Goal: Task Accomplishment & Management: Manage account settings

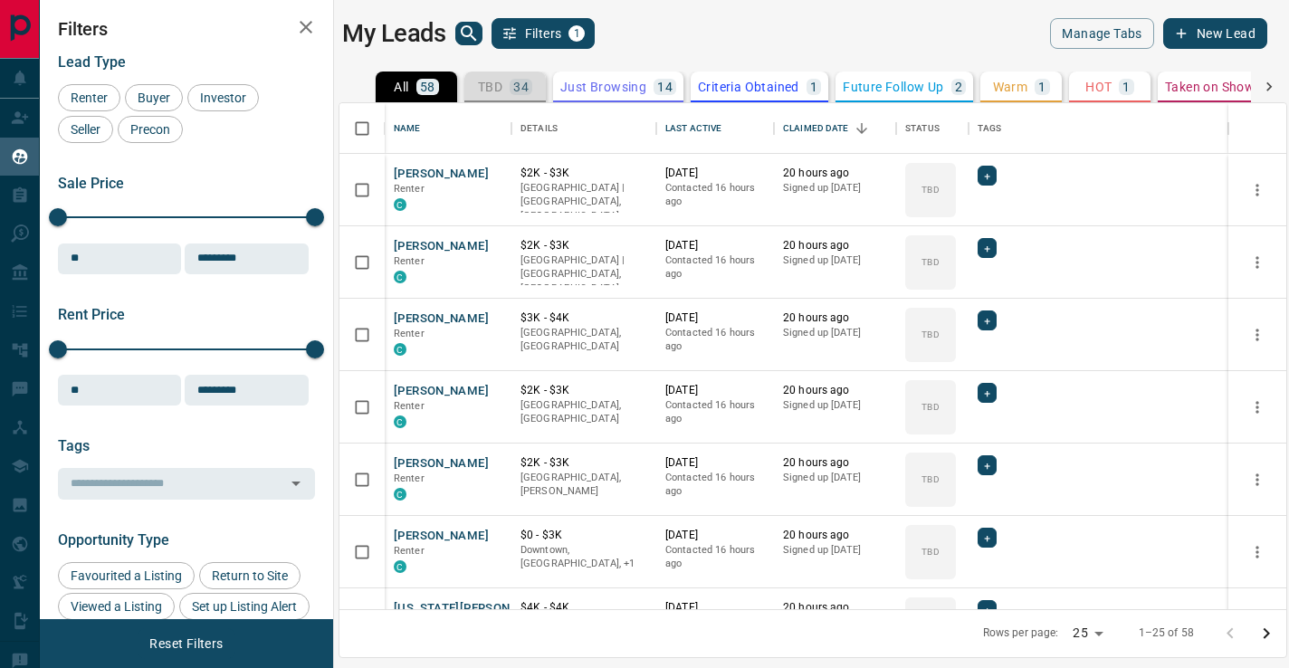
click at [476, 89] on button "TBD 34" at bounding box center [504, 87] width 81 height 31
click at [429, 88] on p "58" at bounding box center [427, 87] width 15 height 13
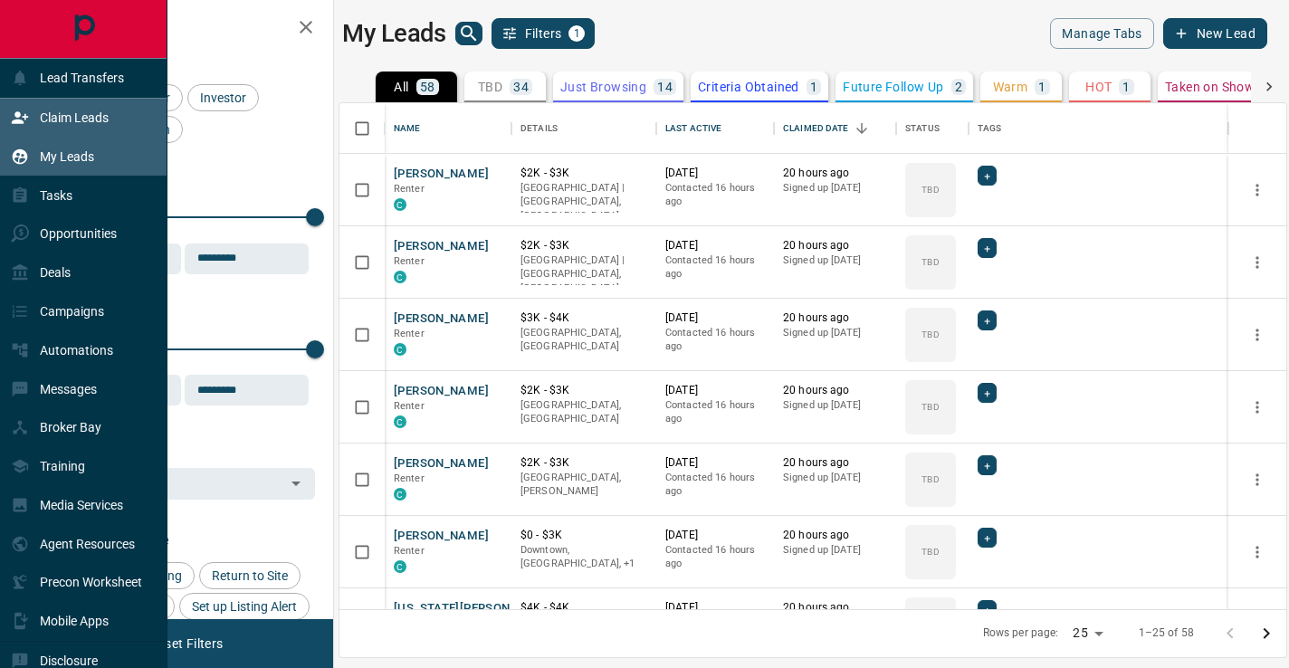
click at [21, 119] on icon at bounding box center [20, 117] width 16 height 12
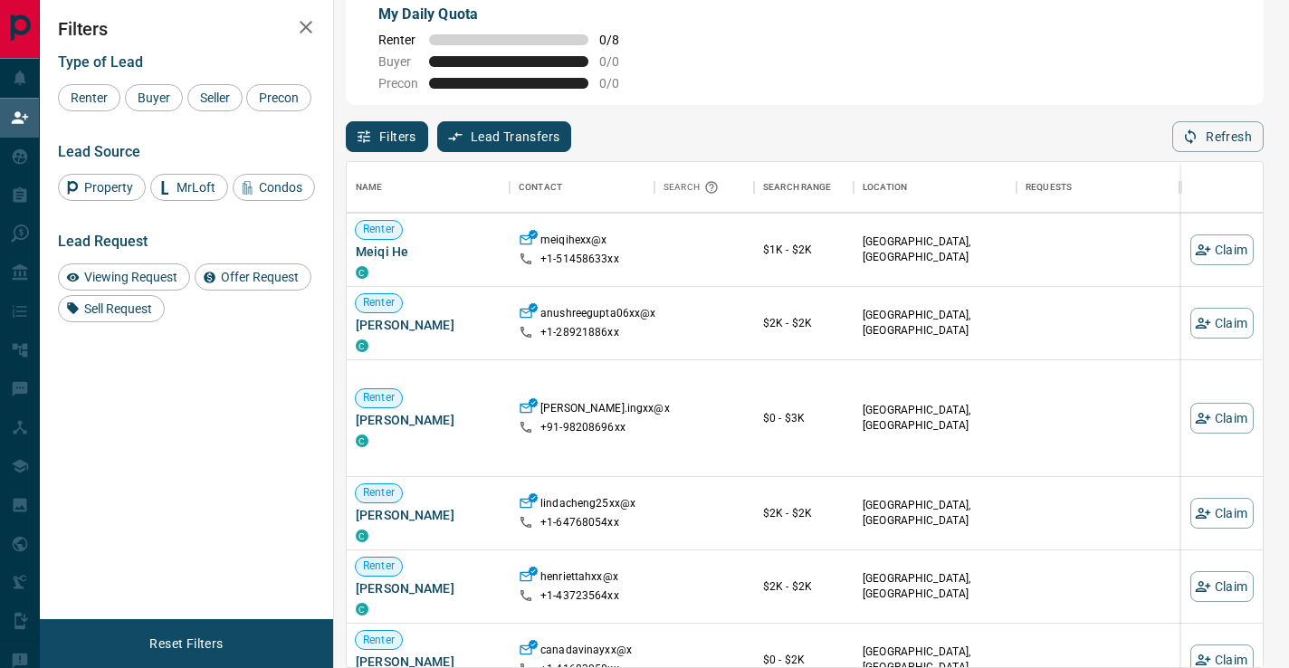
scroll to position [314, 0]
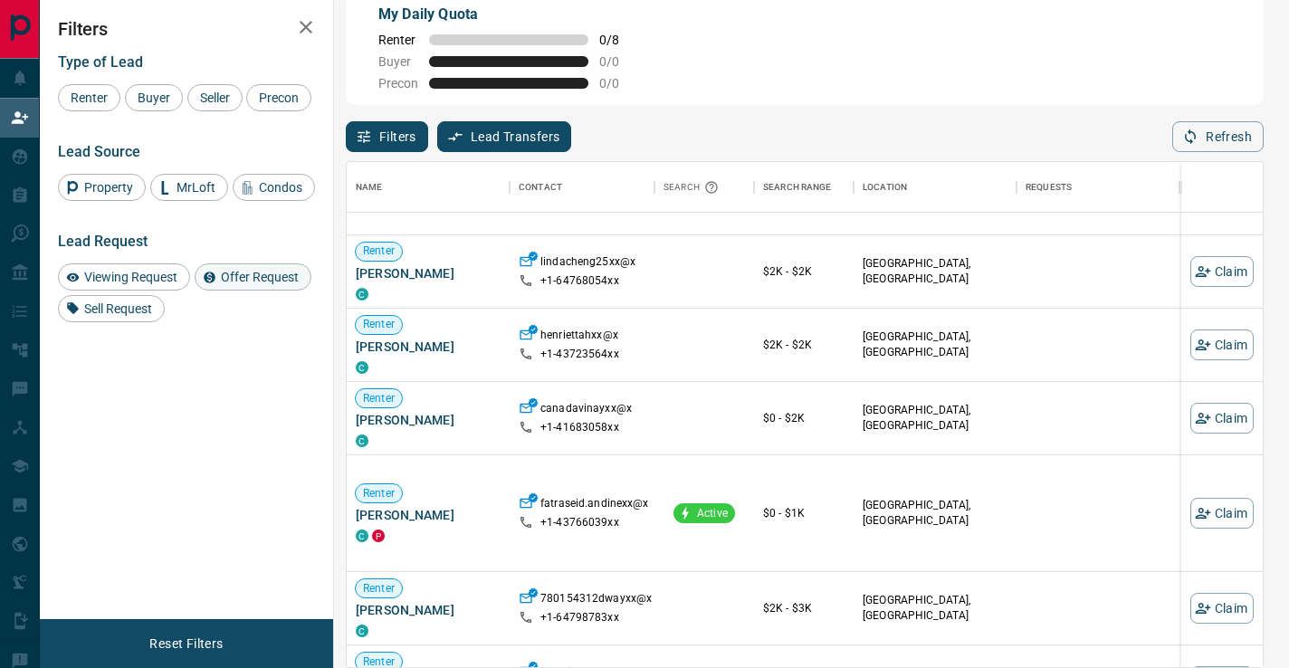
click at [282, 284] on span "Offer Request" at bounding box center [260, 277] width 91 height 14
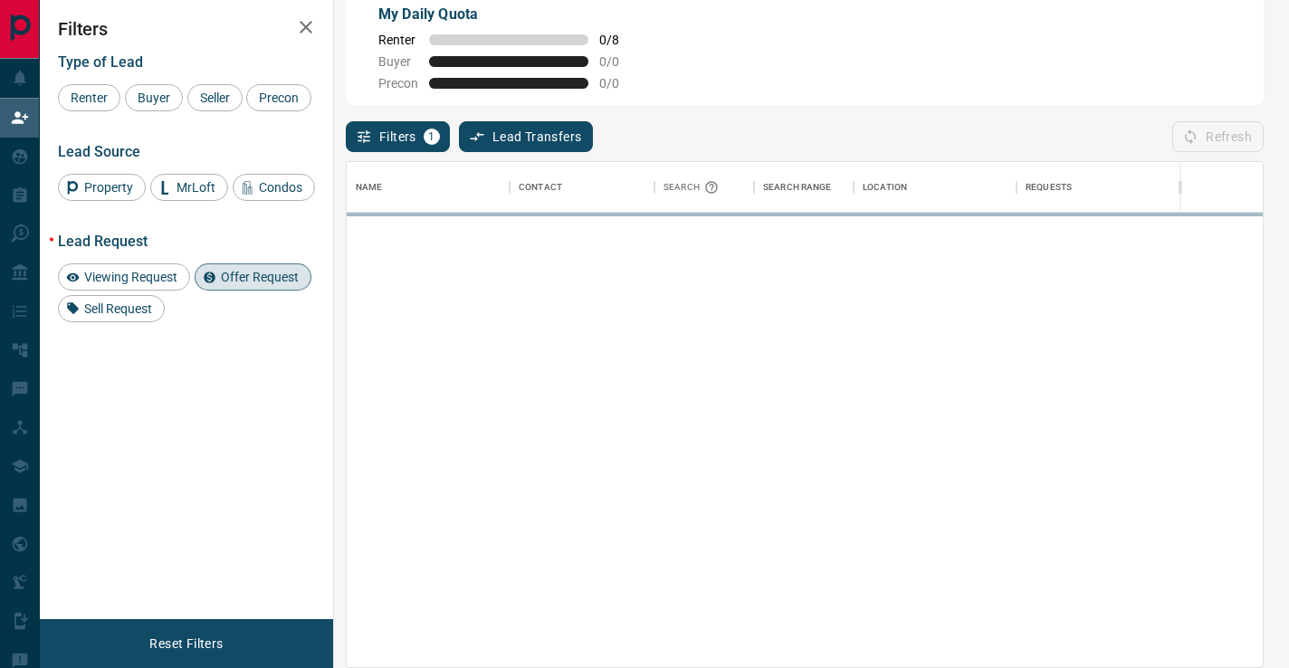
scroll to position [0, 0]
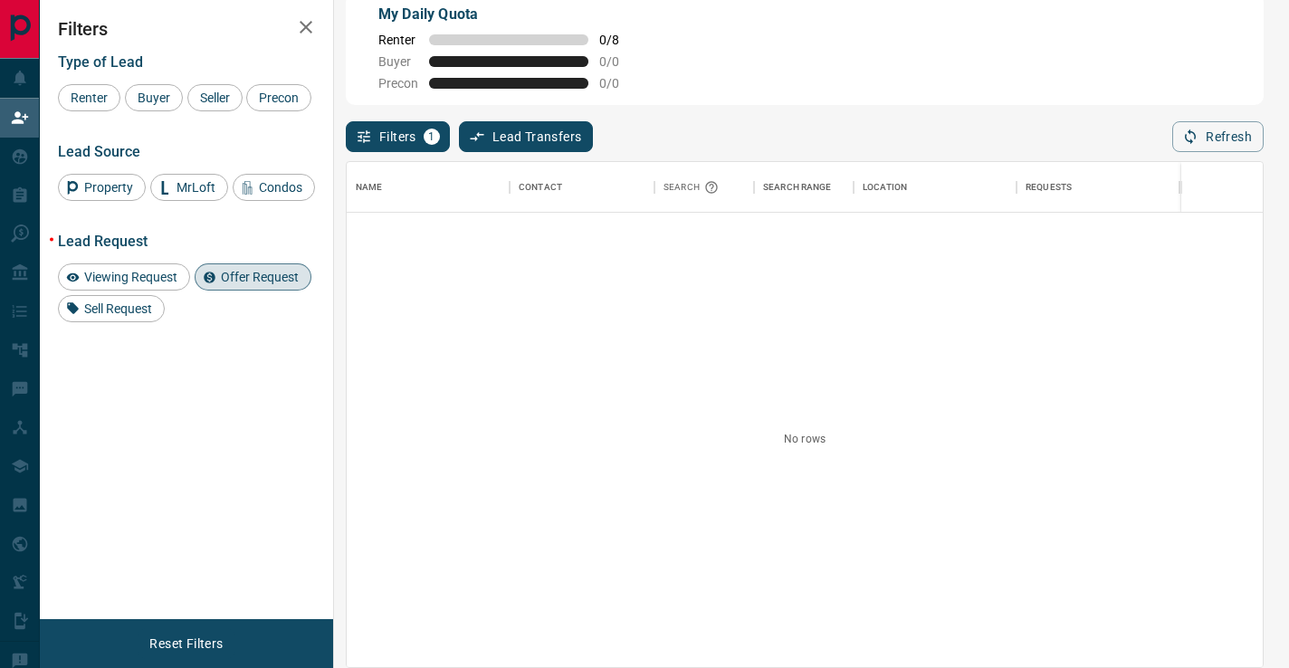
click at [123, 291] on div "Lead Request Viewing Request Offer Request Sell Request" at bounding box center [186, 278] width 257 height 90
click at [126, 284] on span "Viewing Request" at bounding box center [131, 277] width 106 height 14
click at [234, 291] on div "Lead Request Viewing Request Offer Request Sell Request" at bounding box center [186, 278] width 257 height 90
click at [234, 284] on span "Offer Request" at bounding box center [260, 277] width 91 height 14
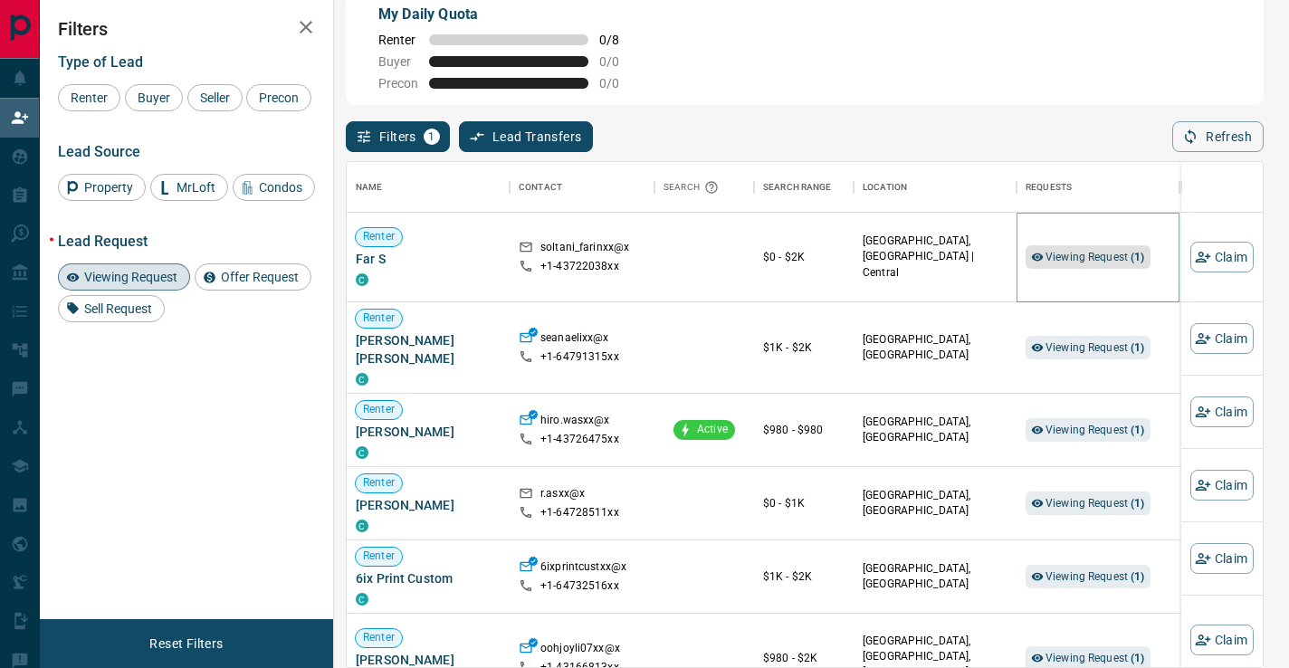
click at [1070, 258] on span "Viewing Request ( 1 )" at bounding box center [1096, 257] width 100 height 13
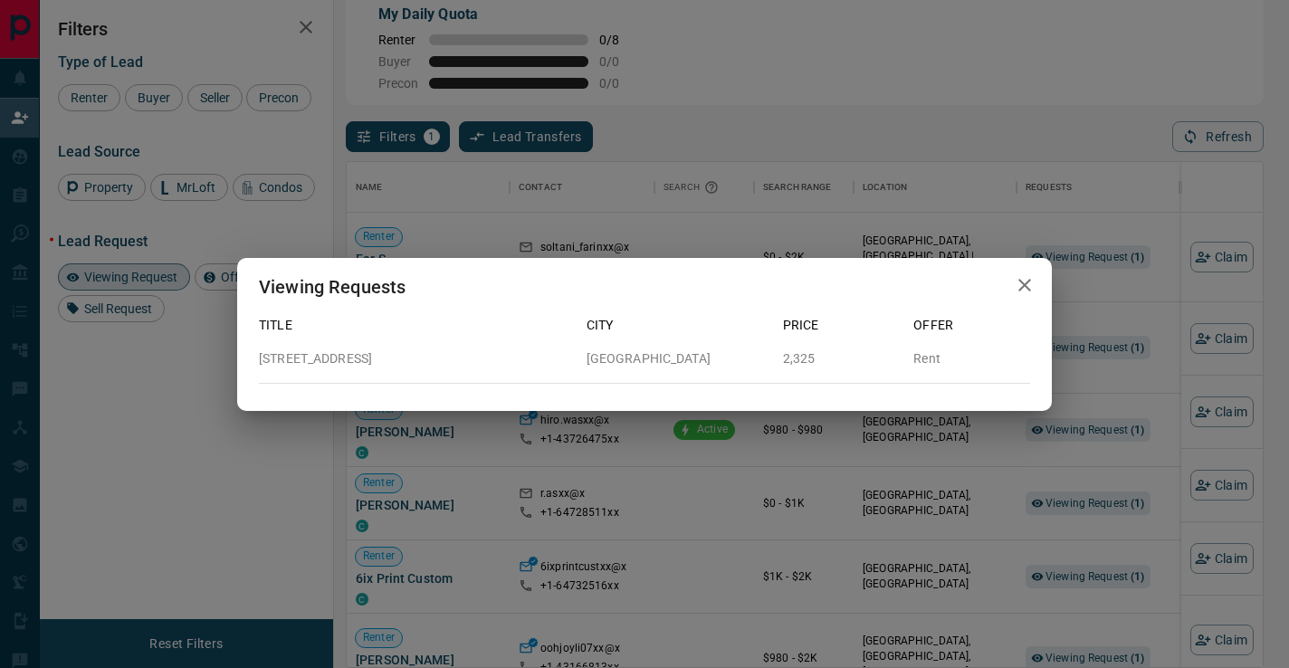
click at [1017, 287] on icon "button" at bounding box center [1025, 285] width 22 height 22
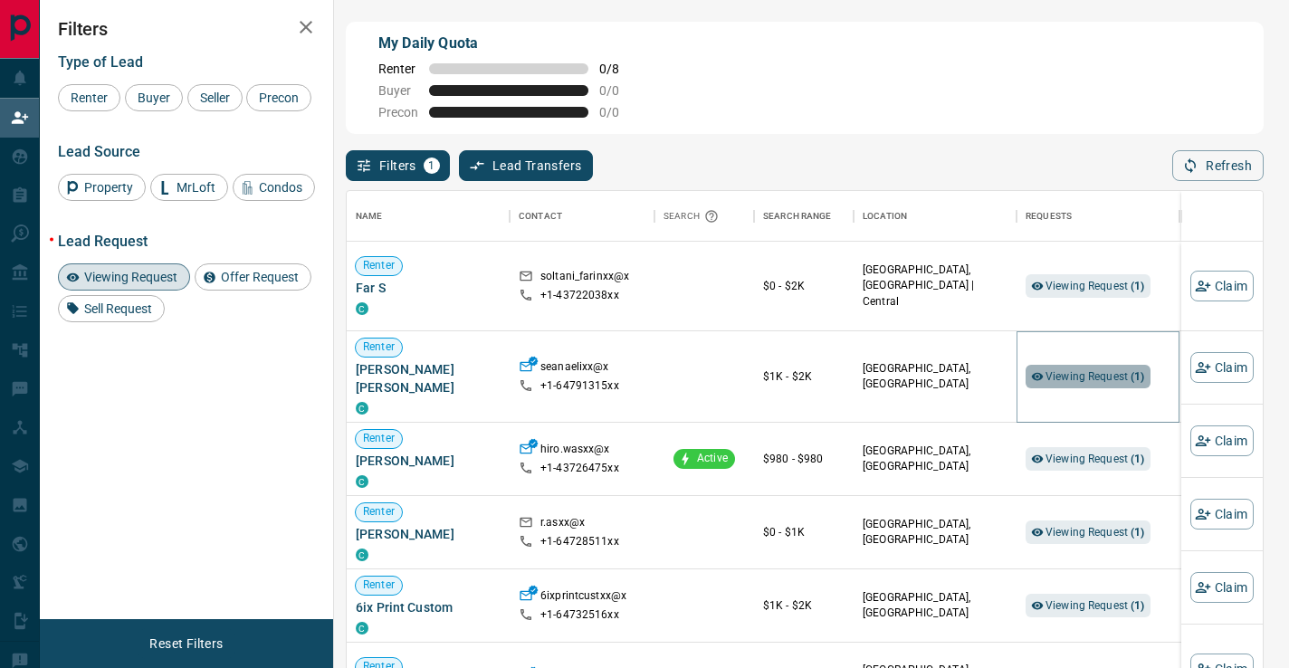
click at [1100, 370] on span "Viewing Request ( 1 )" at bounding box center [1096, 376] width 100 height 13
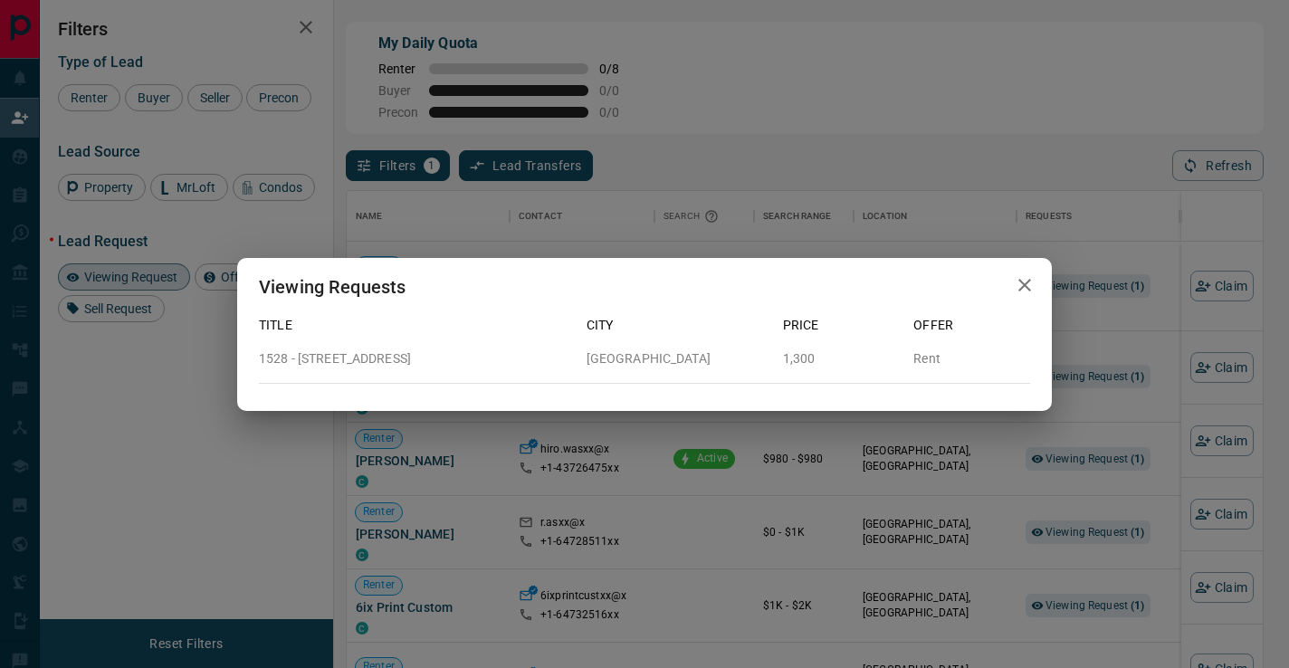
click at [1022, 281] on icon "button" at bounding box center [1025, 285] width 22 height 22
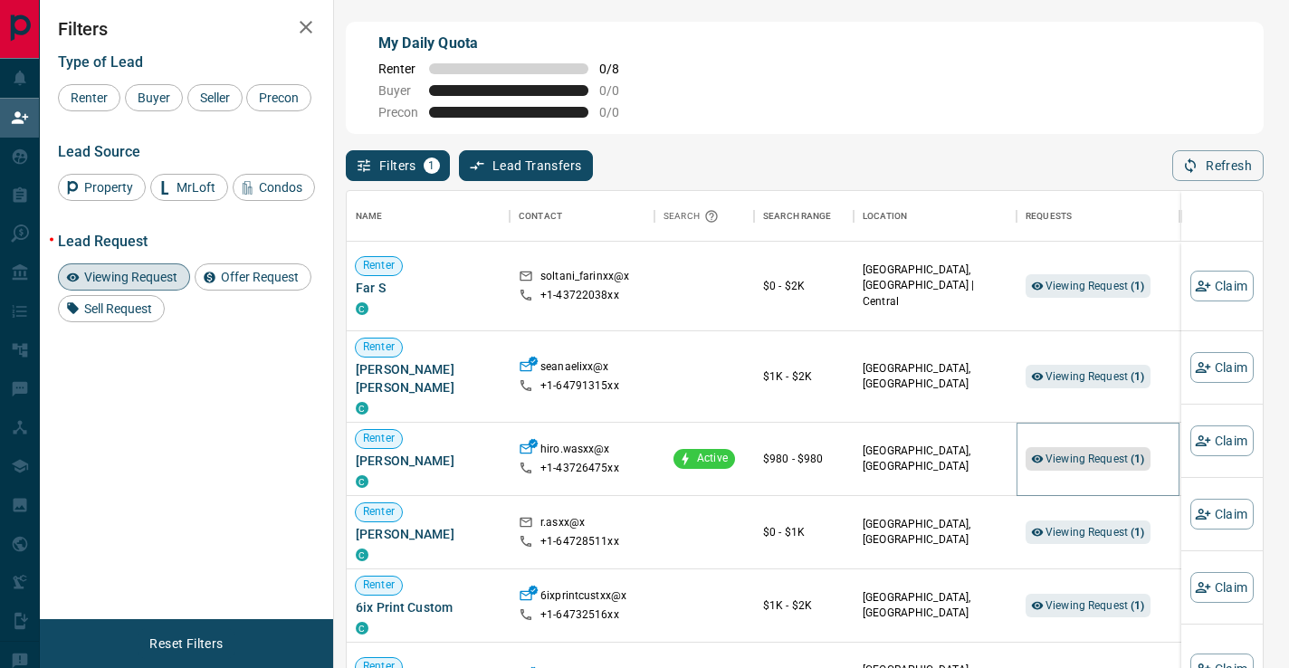
click at [1112, 453] on span "Viewing Request ( 1 )" at bounding box center [1096, 459] width 100 height 13
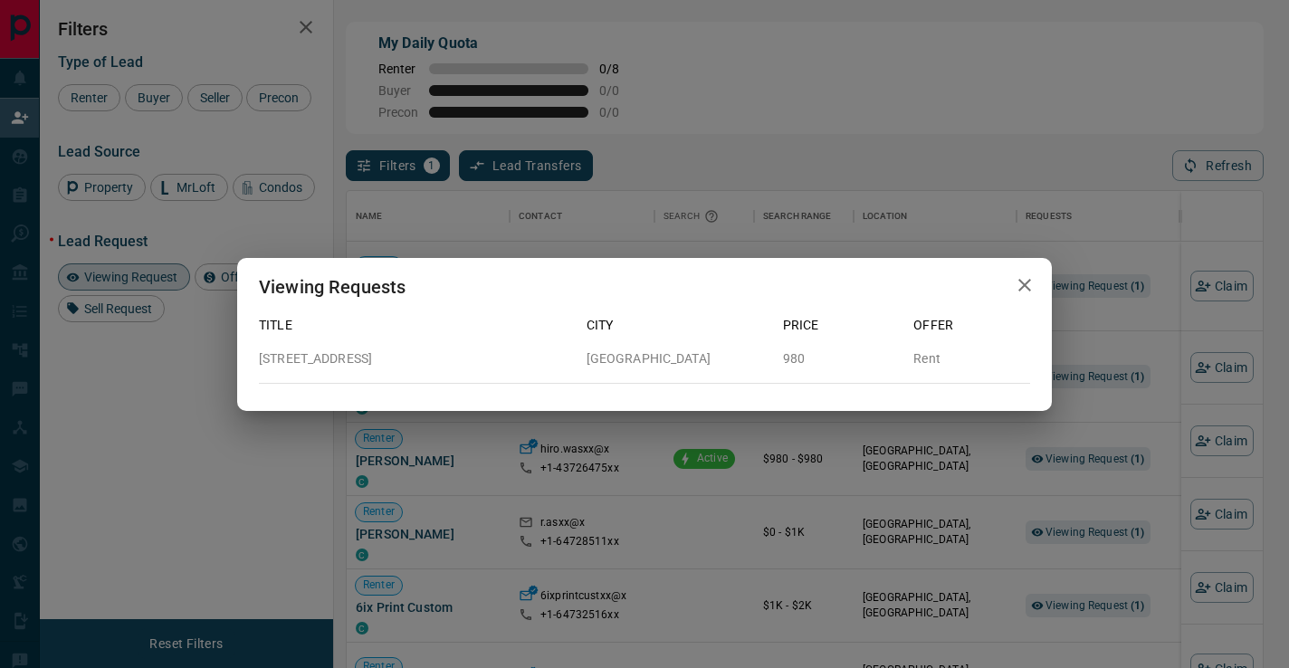
click at [1028, 287] on icon "button" at bounding box center [1025, 285] width 22 height 22
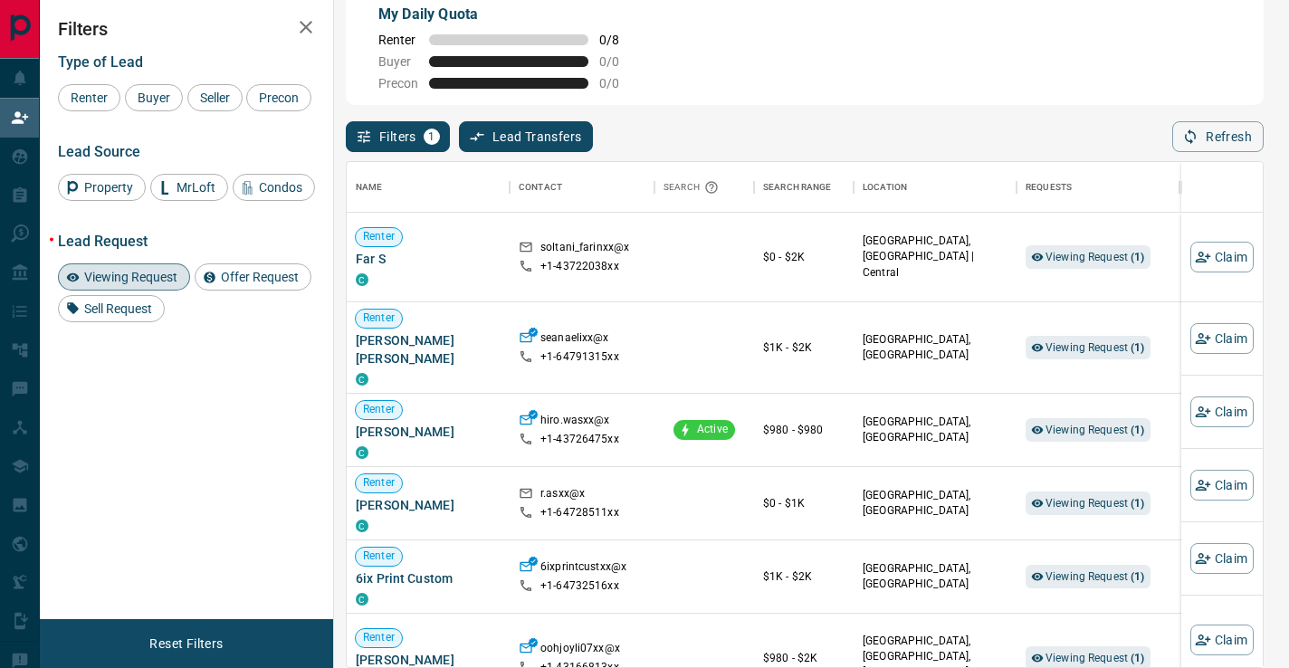
click at [148, 284] on span "Viewing Request" at bounding box center [131, 277] width 106 height 14
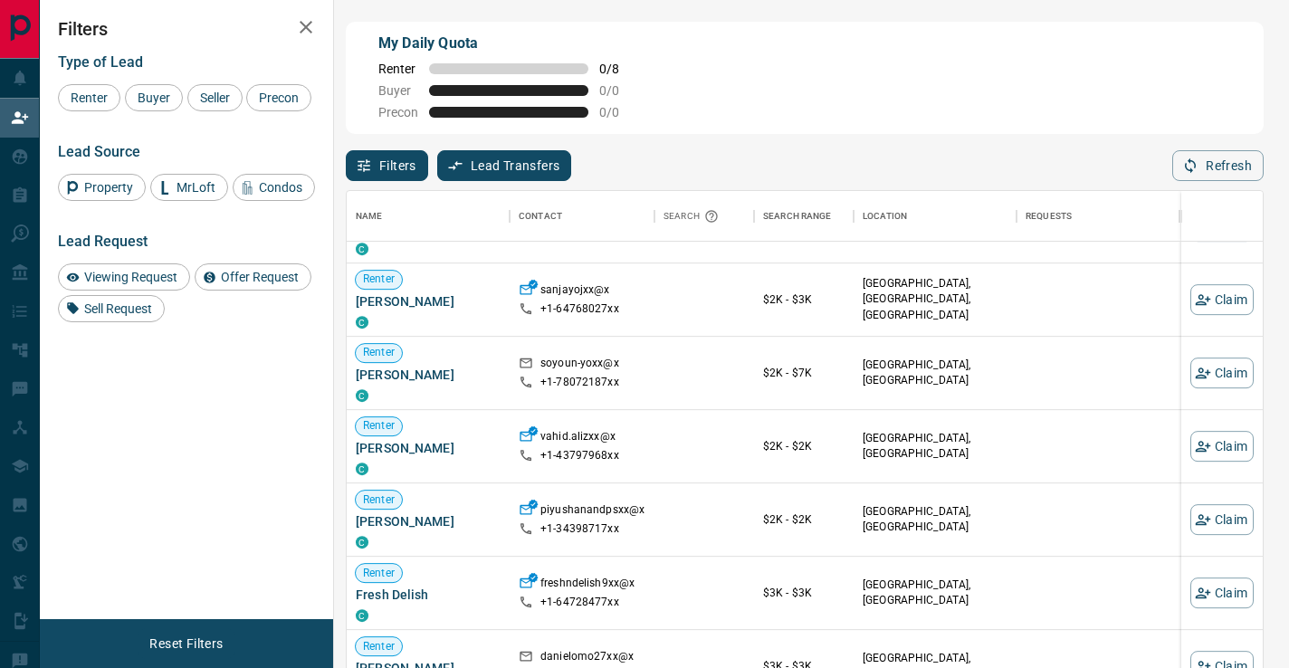
scroll to position [1010, 0]
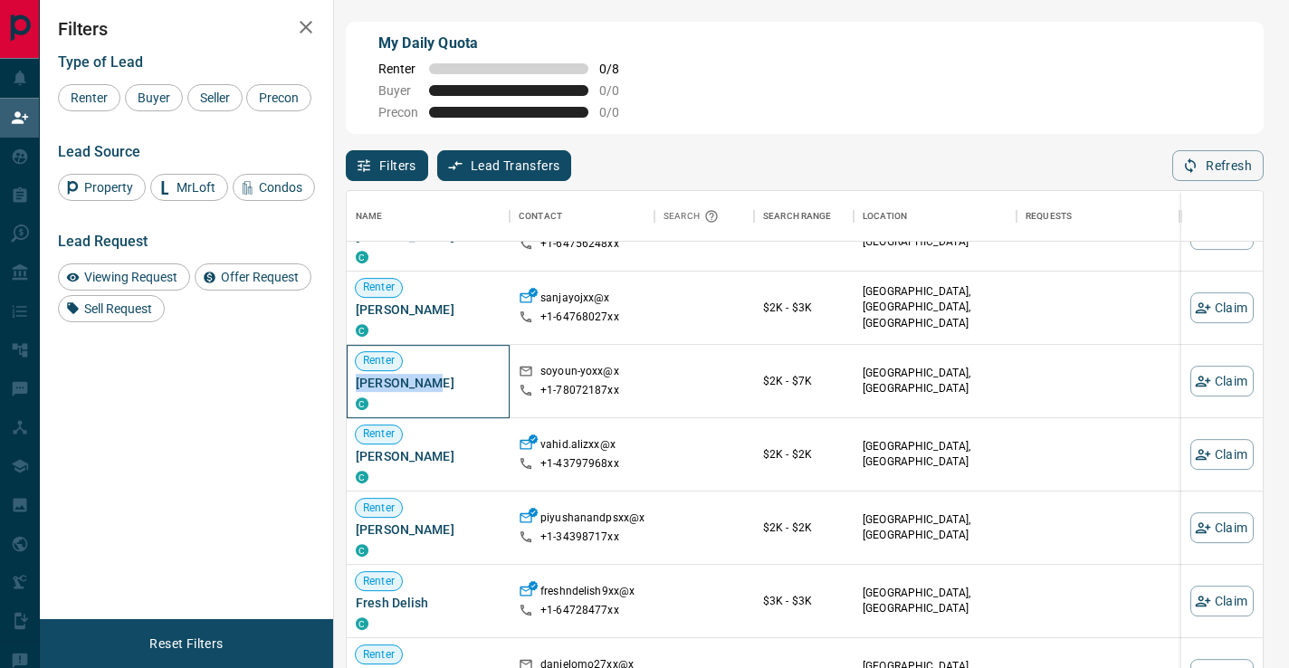
drag, startPoint x: 433, startPoint y: 385, endPoint x: 351, endPoint y: 383, distance: 81.5
click at [351, 383] on div "Renter [PERSON_NAME] C" at bounding box center [428, 381] width 163 height 73
copy span "[PERSON_NAME]"
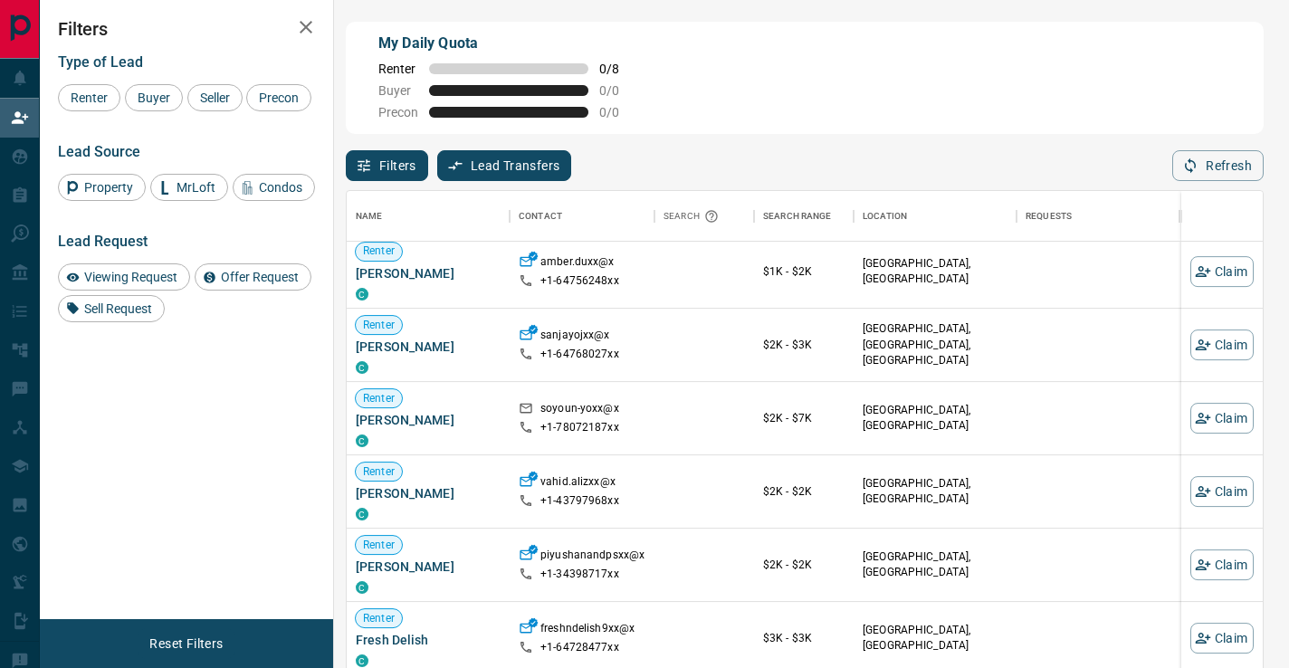
scroll to position [976, 0]
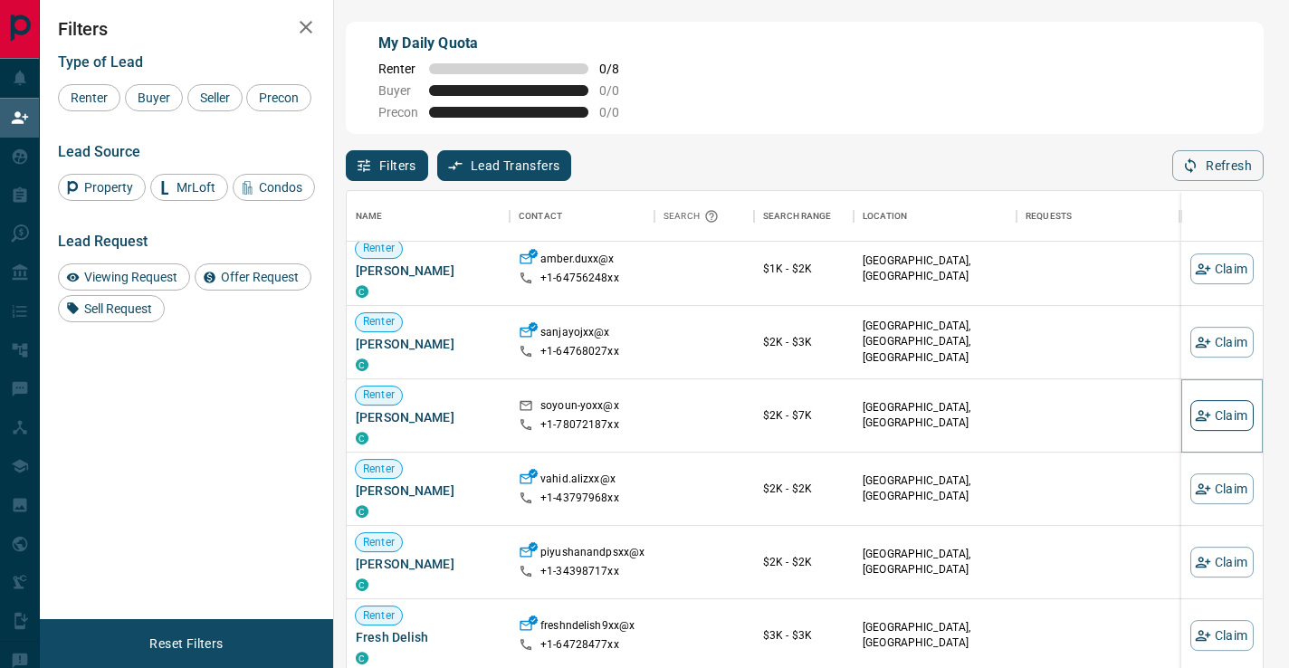
click at [1217, 412] on button "Claim" at bounding box center [1221, 415] width 63 height 31
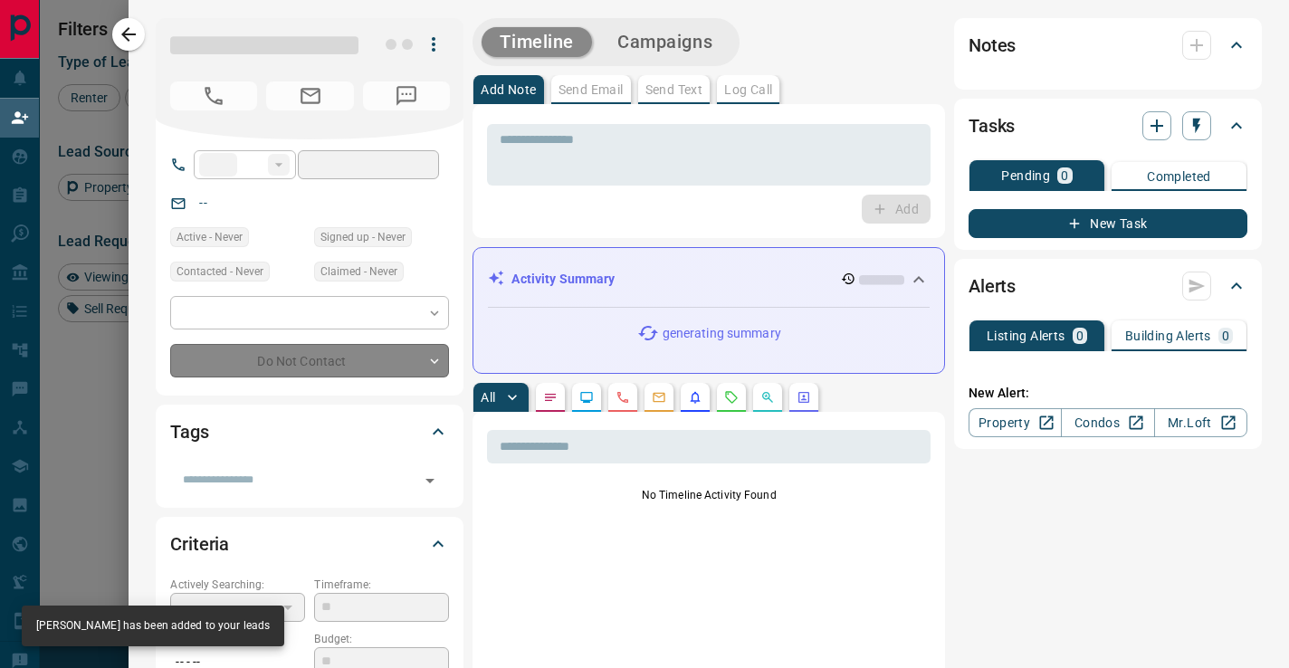
type input "**"
type input "**********"
type input "**"
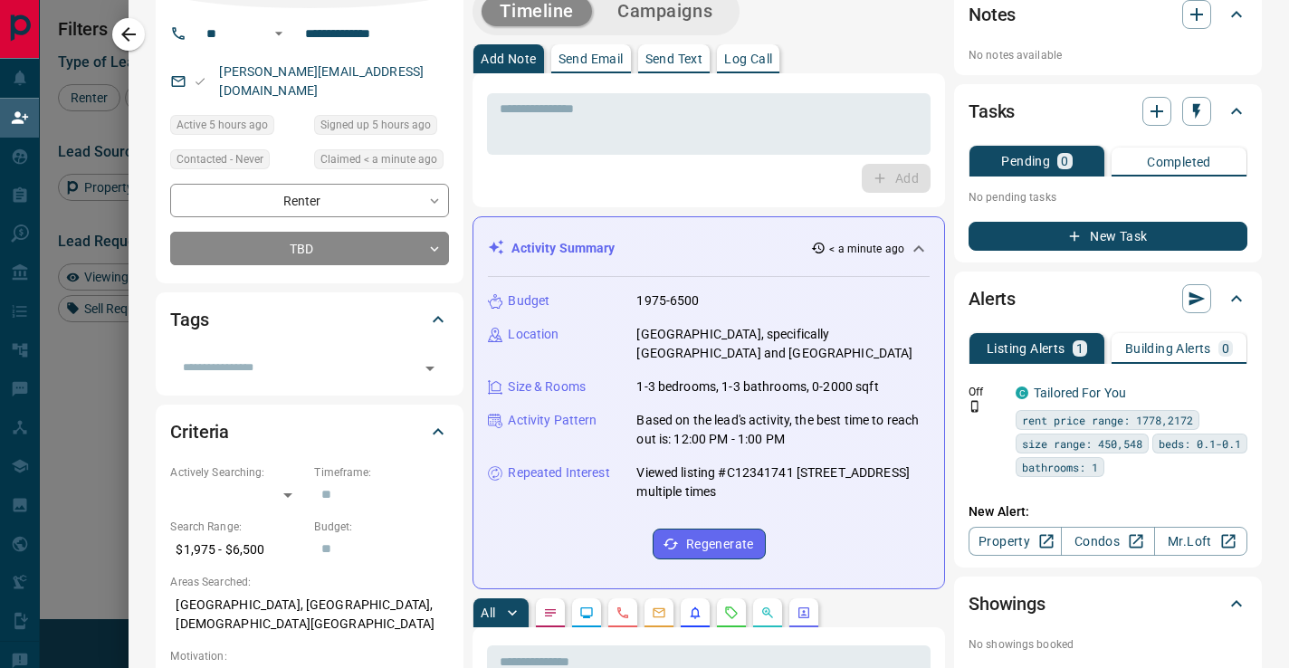
scroll to position [99, 0]
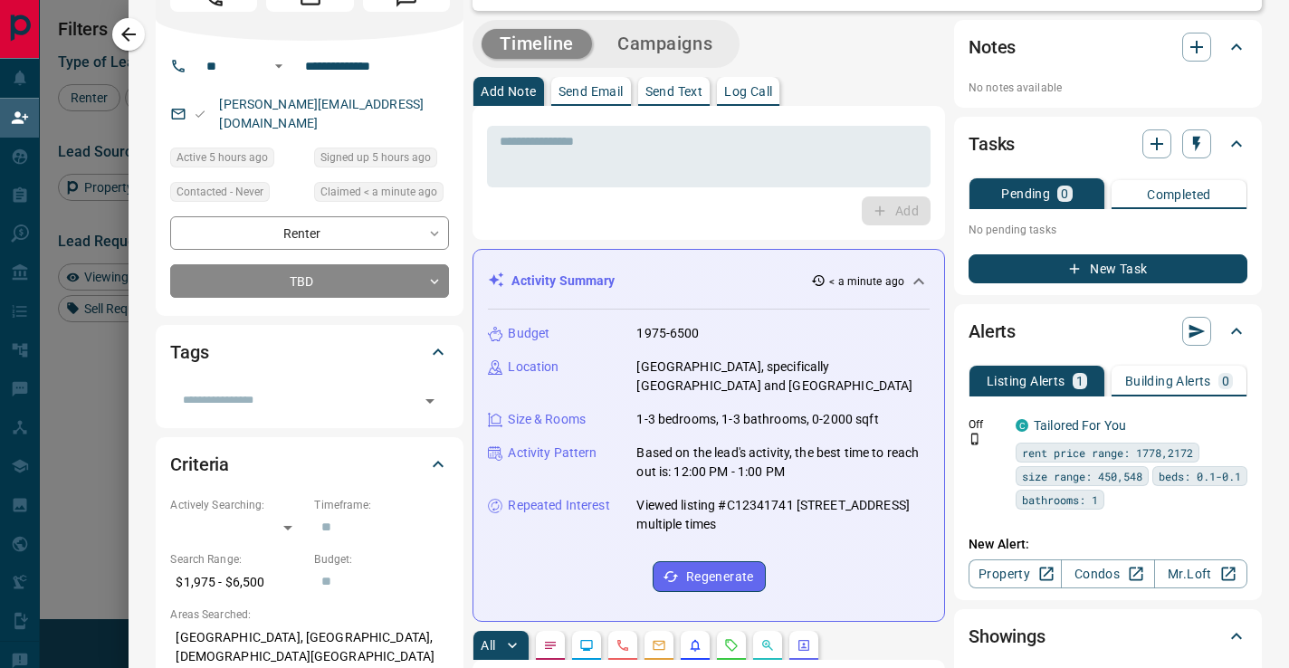
click at [704, 53] on button "Campaigns" at bounding box center [664, 44] width 131 height 30
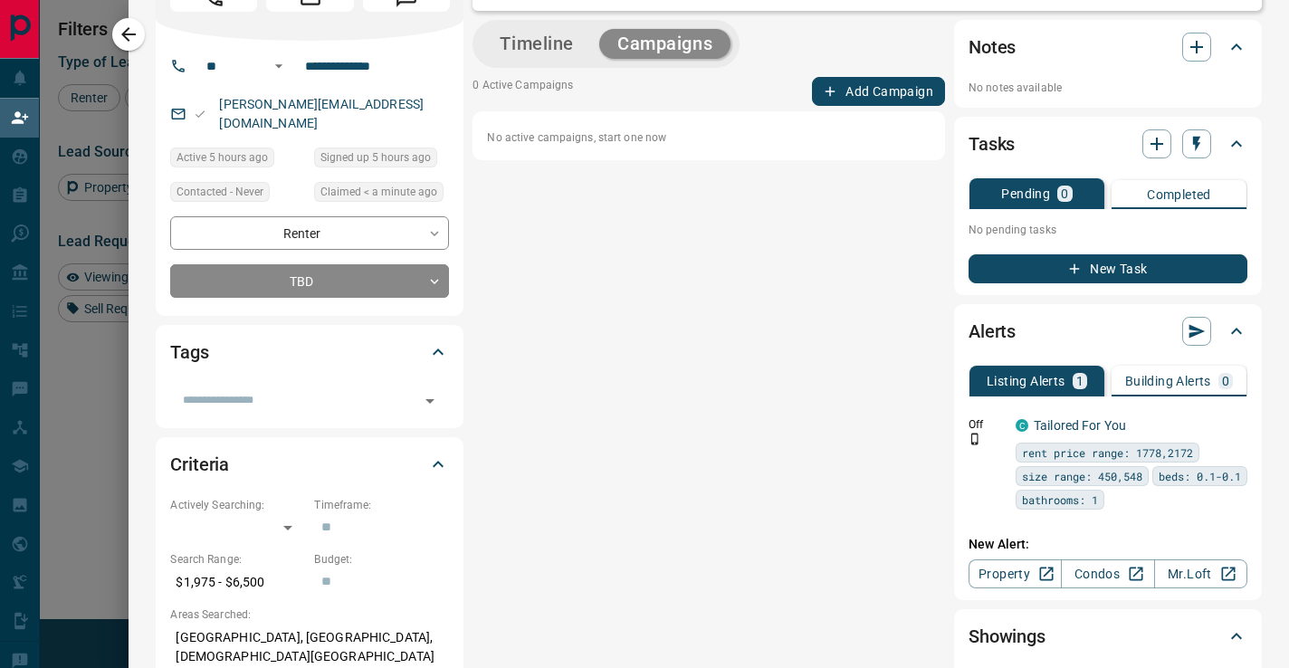
click at [890, 92] on button "Add Campaign" at bounding box center [878, 91] width 133 height 29
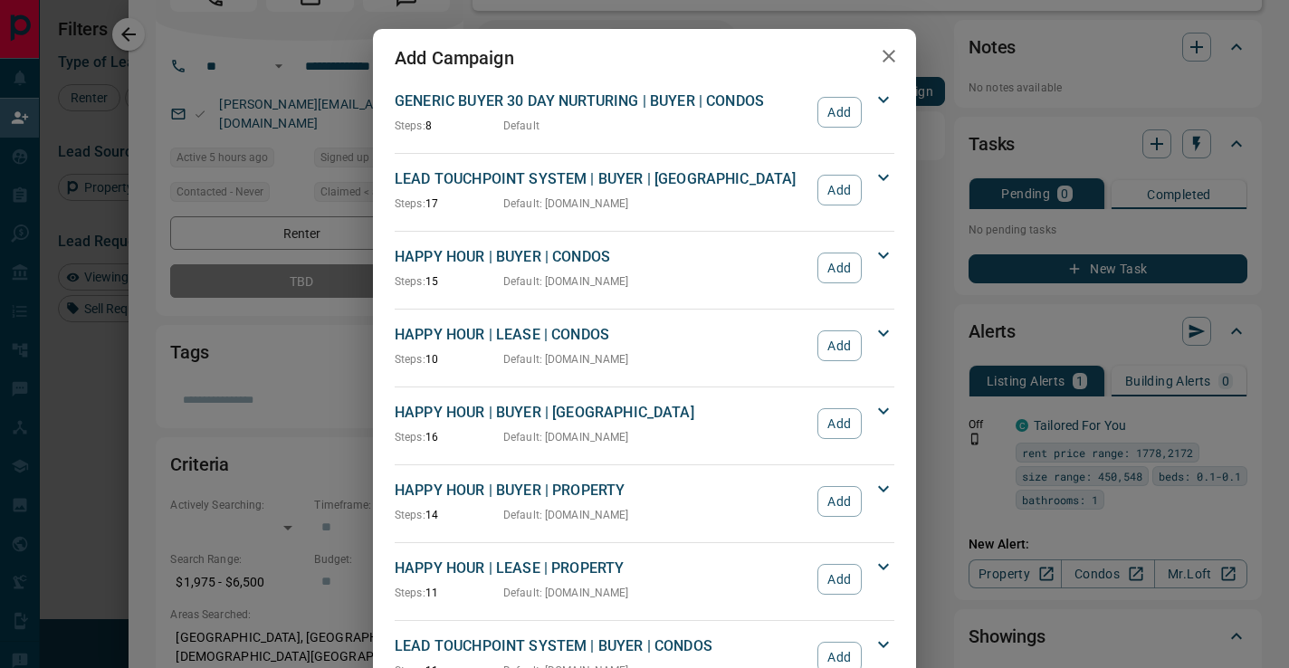
scroll to position [1516, 0]
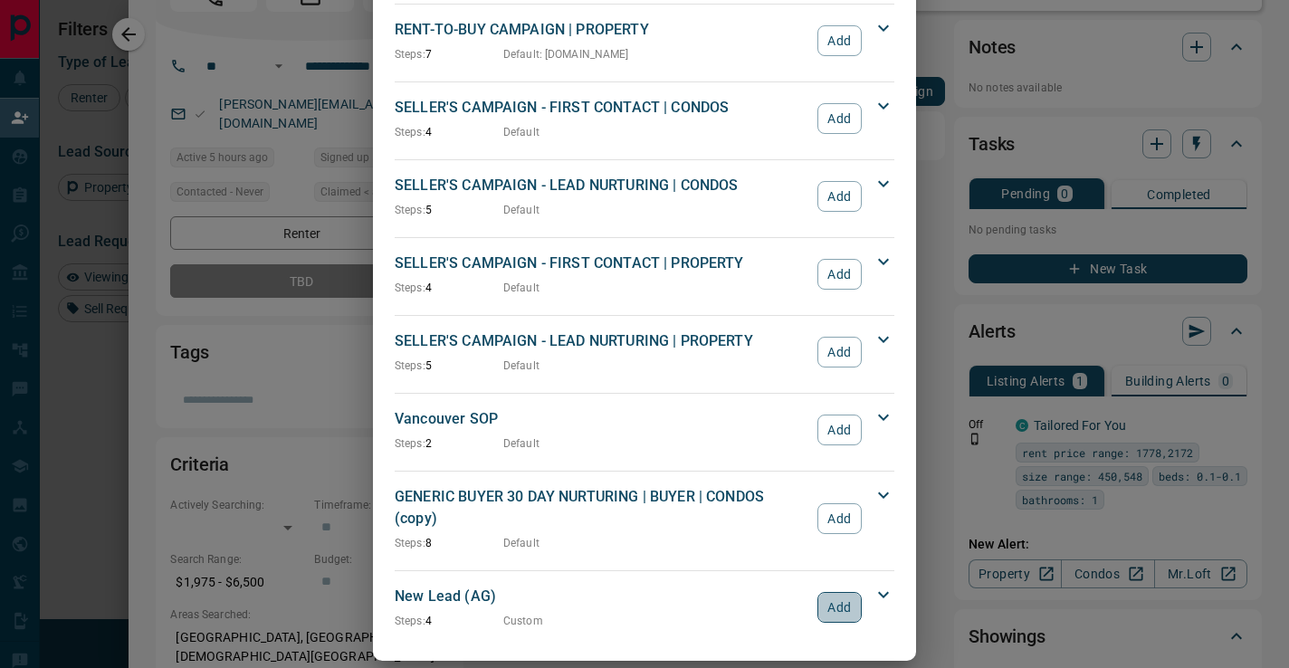
click at [832, 592] on button "Add" at bounding box center [839, 607] width 44 height 31
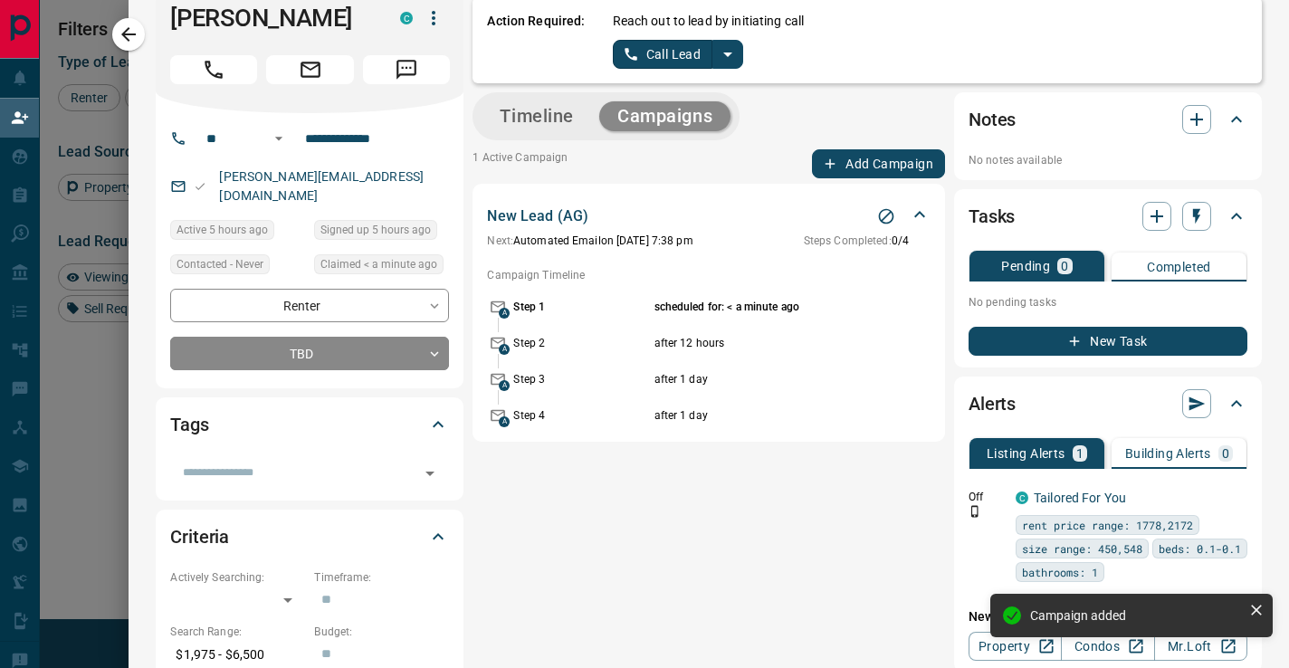
scroll to position [0, 0]
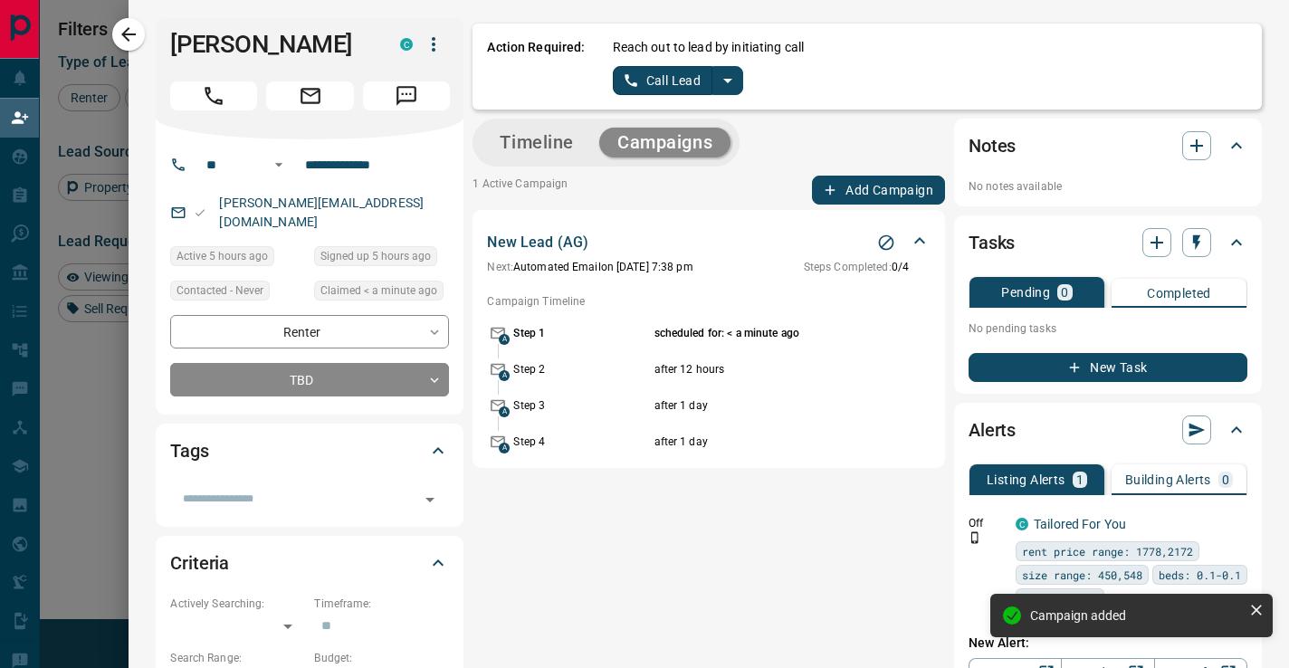
click at [557, 140] on button "Timeline" at bounding box center [537, 143] width 110 height 30
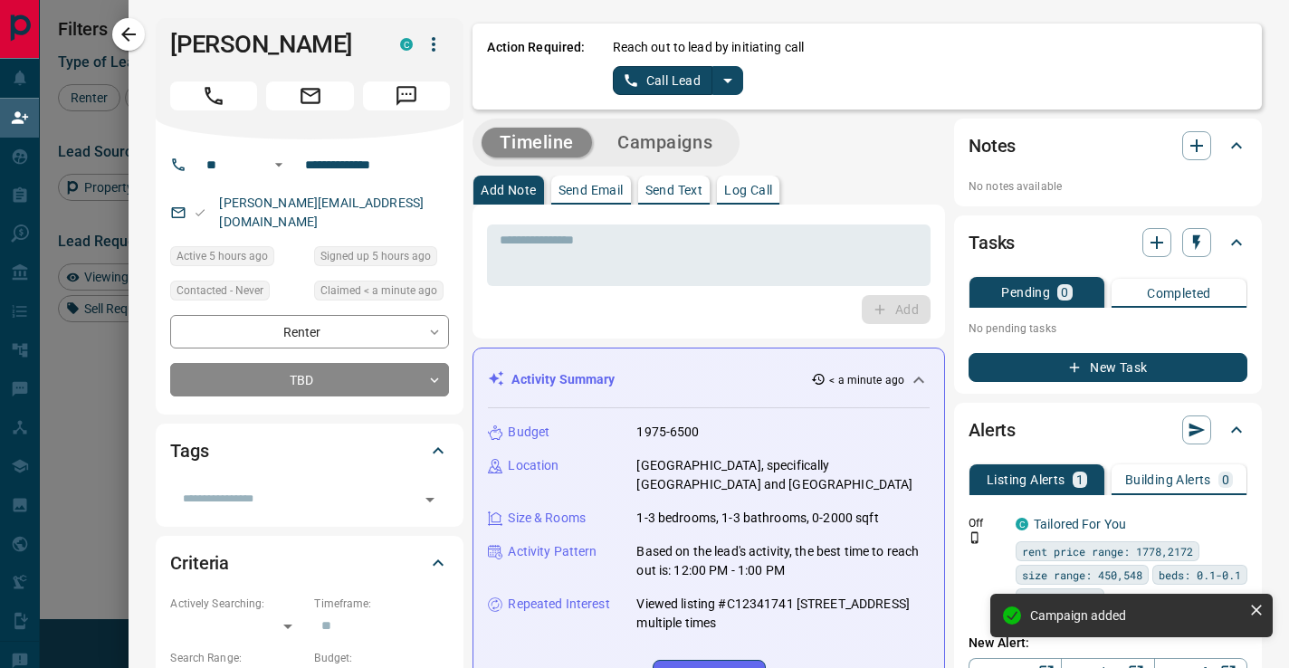
click at [747, 193] on p "Log Call" at bounding box center [748, 190] width 48 height 13
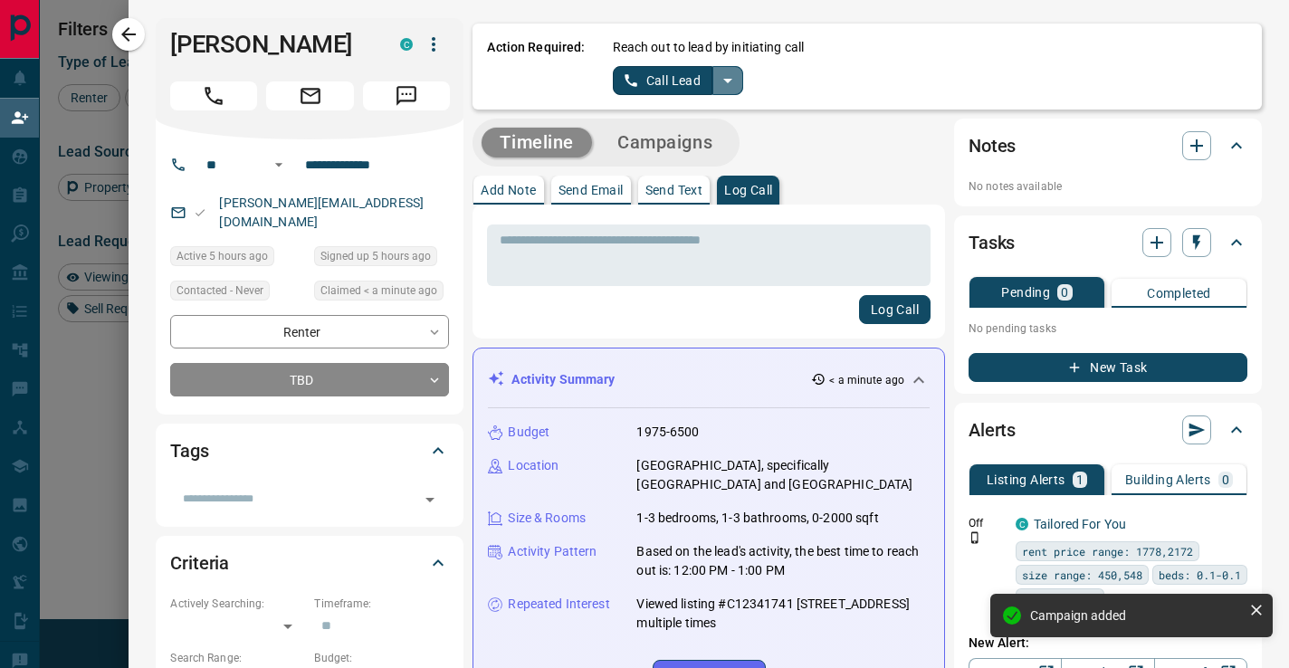
click at [732, 87] on icon "split button" at bounding box center [728, 81] width 22 height 22
click at [700, 150] on li "Log Manual Call" at bounding box center [677, 142] width 110 height 27
click at [701, 231] on div "* ​" at bounding box center [709, 255] width 444 height 62
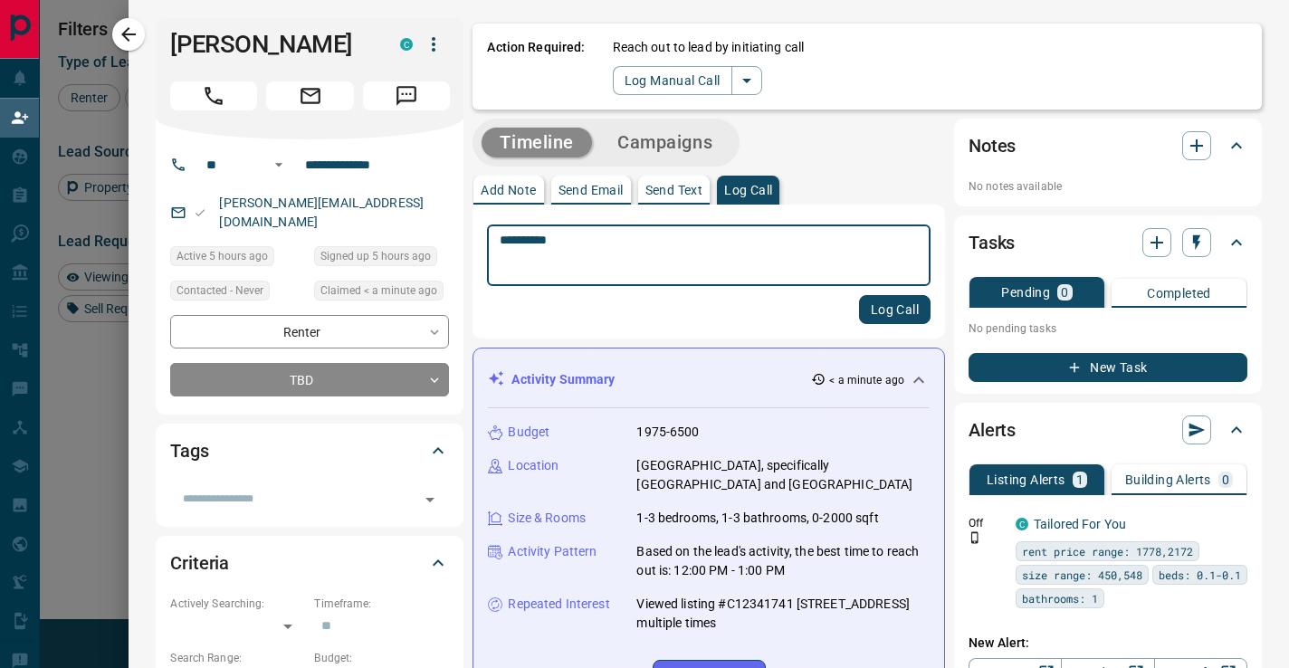
type textarea "*********"
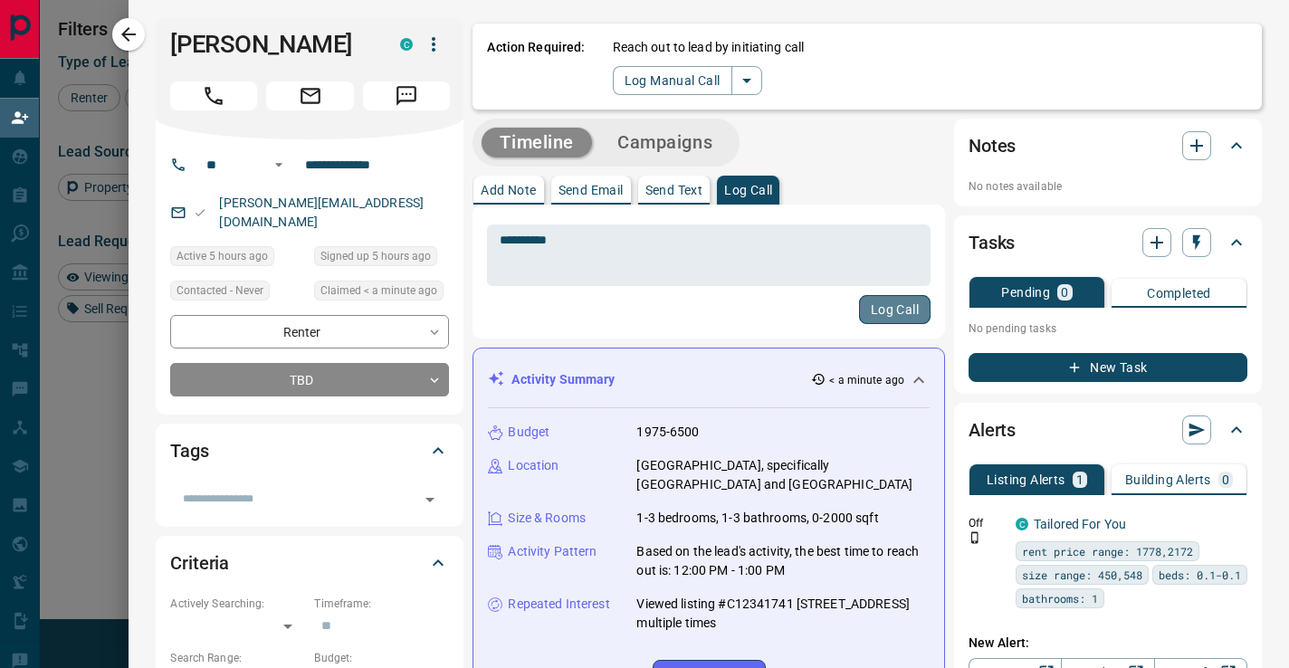
click at [870, 318] on button "Log Call" at bounding box center [895, 309] width 72 height 29
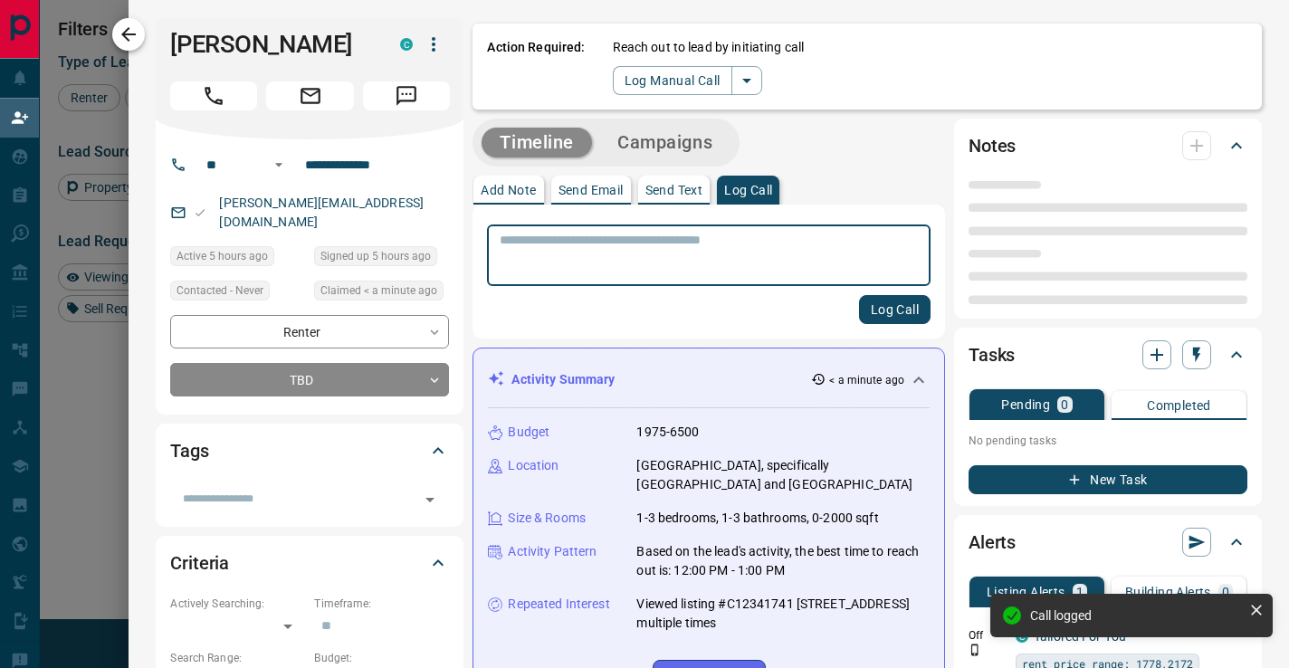
click at [129, 31] on icon "button" at bounding box center [129, 35] width 22 height 22
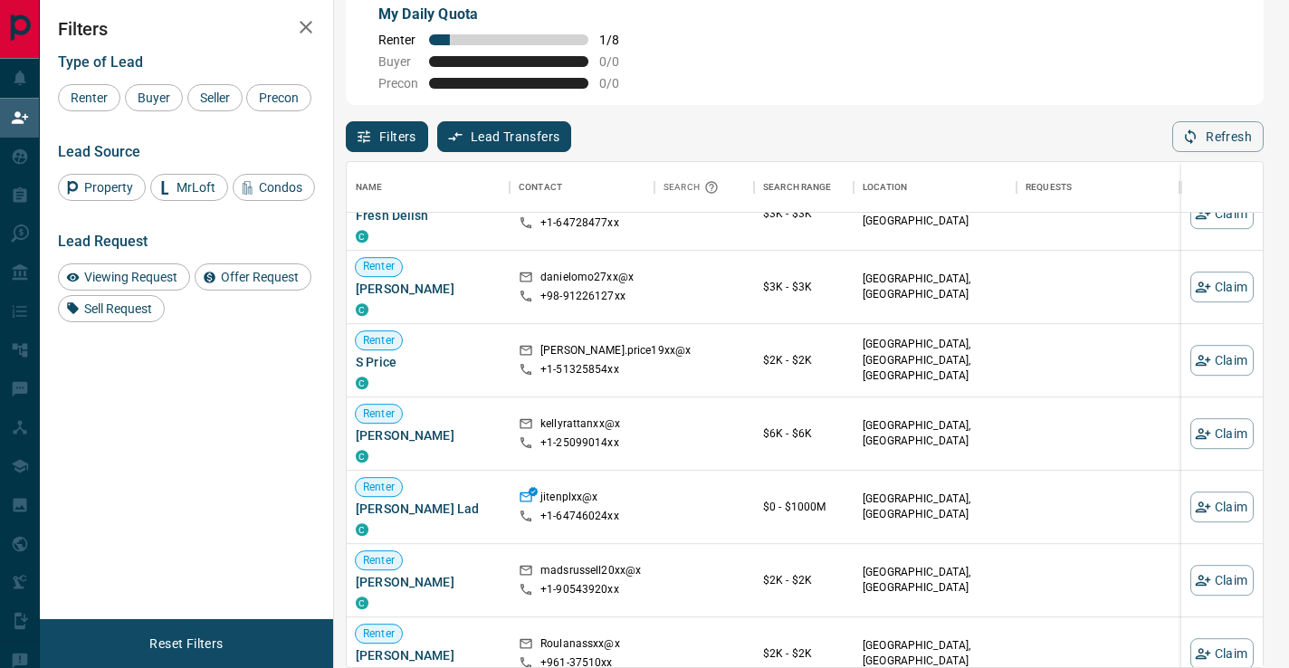
scroll to position [1378, 0]
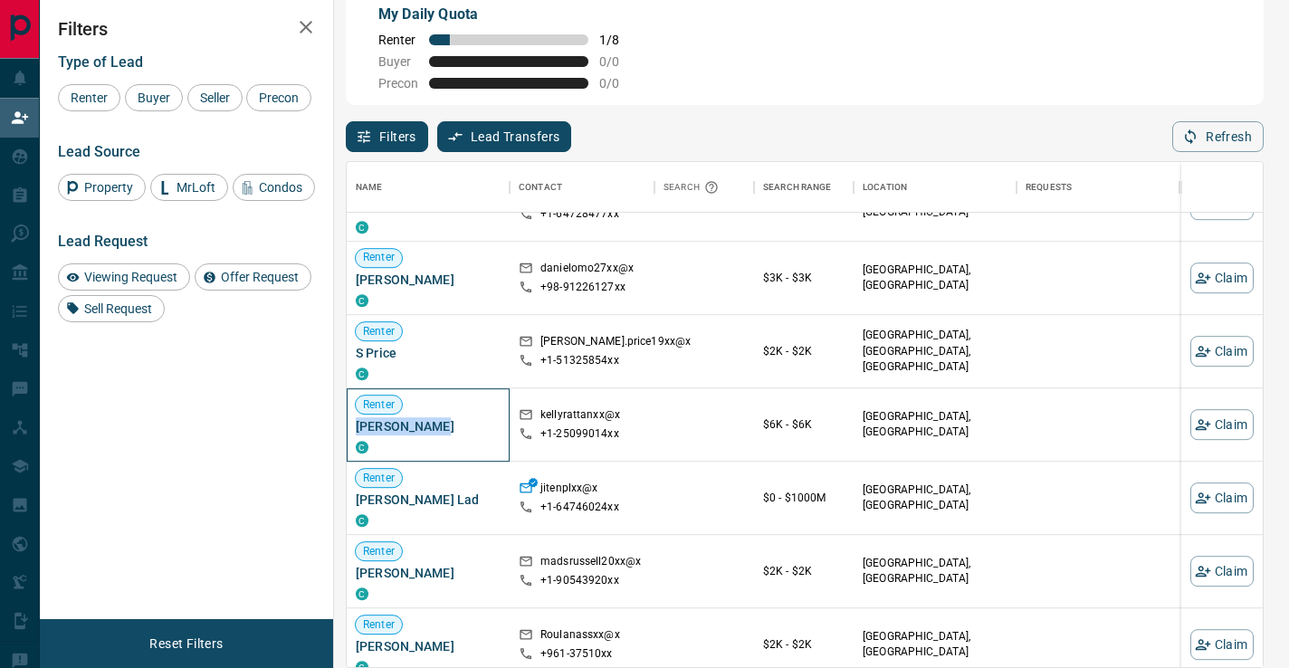
drag, startPoint x: 427, startPoint y: 425, endPoint x: 353, endPoint y: 431, distance: 74.5
click at [353, 431] on div "Renter [PERSON_NAME] C" at bounding box center [428, 424] width 163 height 73
copy span "[PERSON_NAME]"
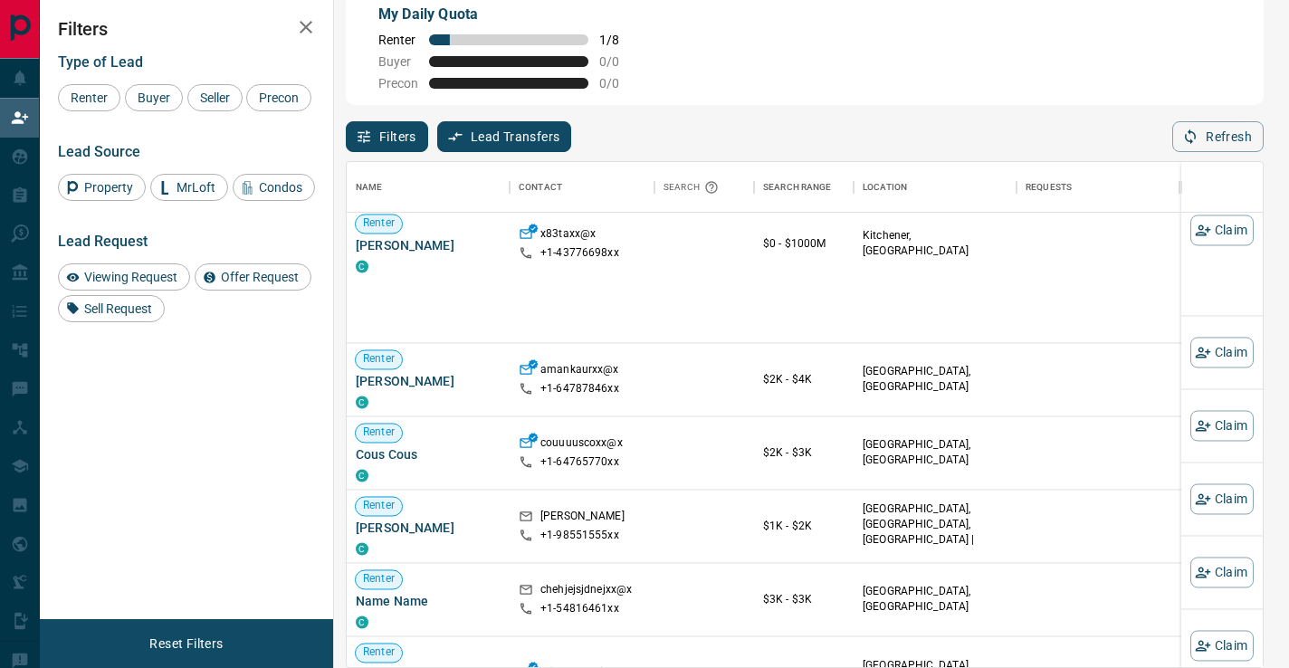
scroll to position [7874, 0]
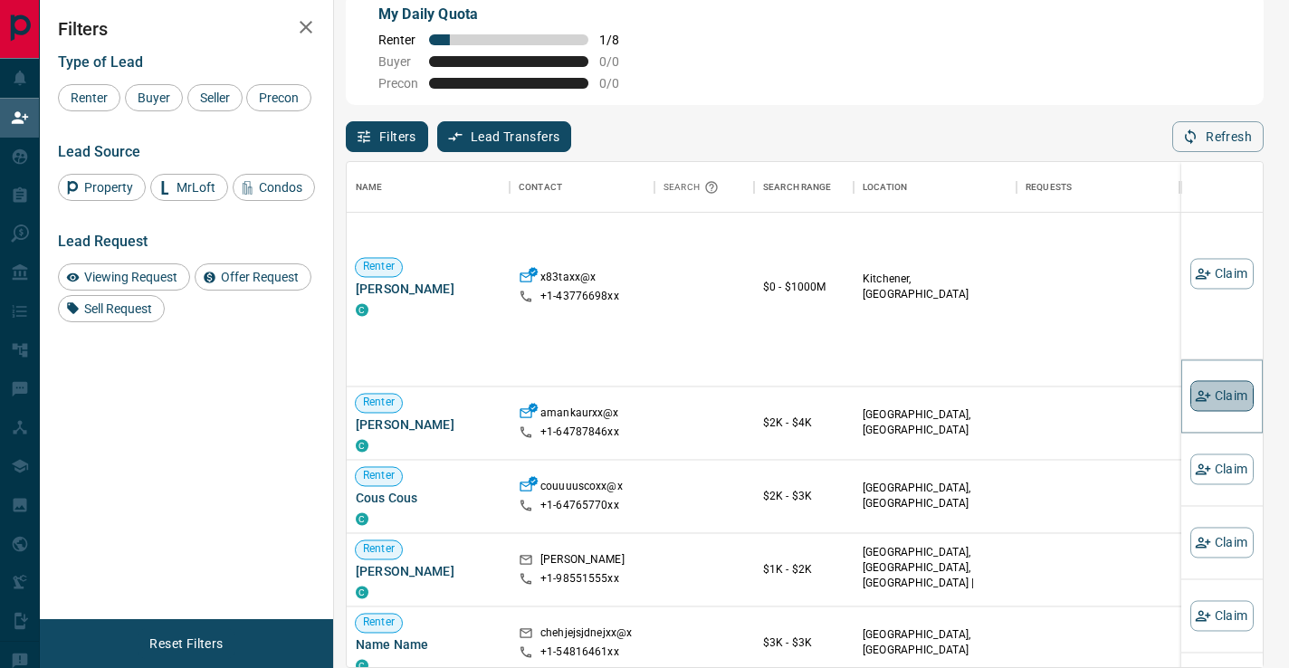
click at [1230, 394] on button "Claim" at bounding box center [1221, 395] width 63 height 31
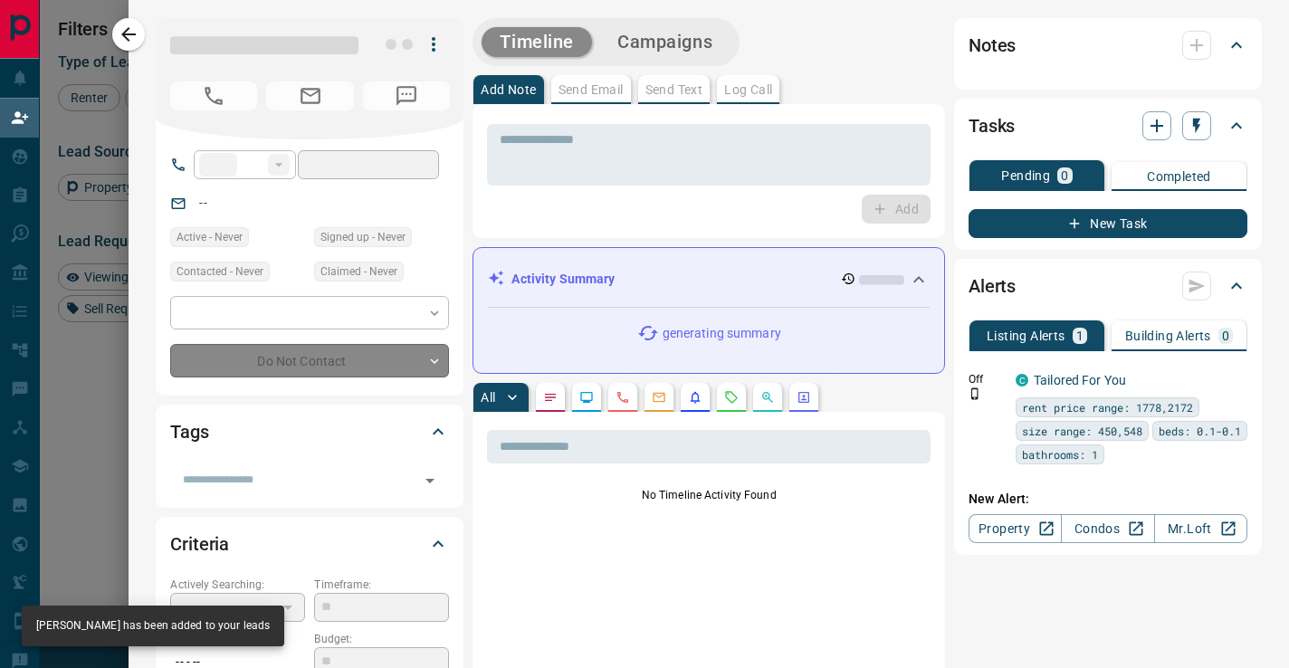
type input "**"
type input "**********"
type input "**"
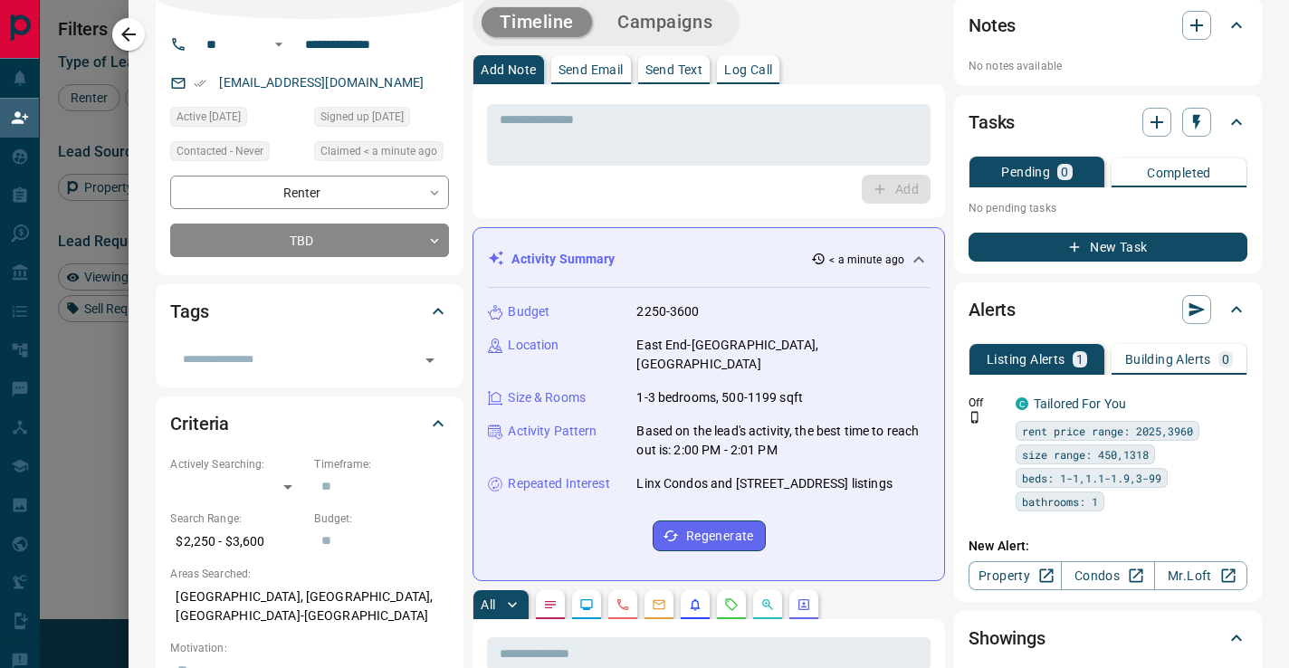
scroll to position [0, 0]
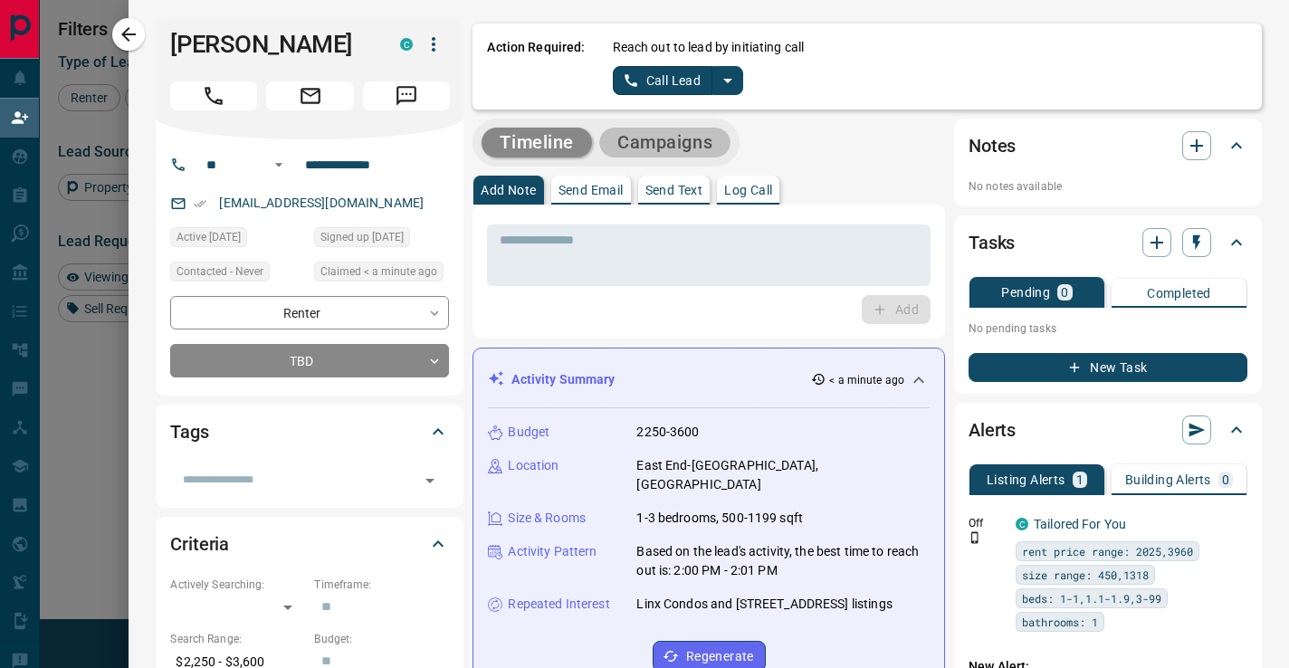
click at [688, 153] on button "Campaigns" at bounding box center [664, 143] width 131 height 30
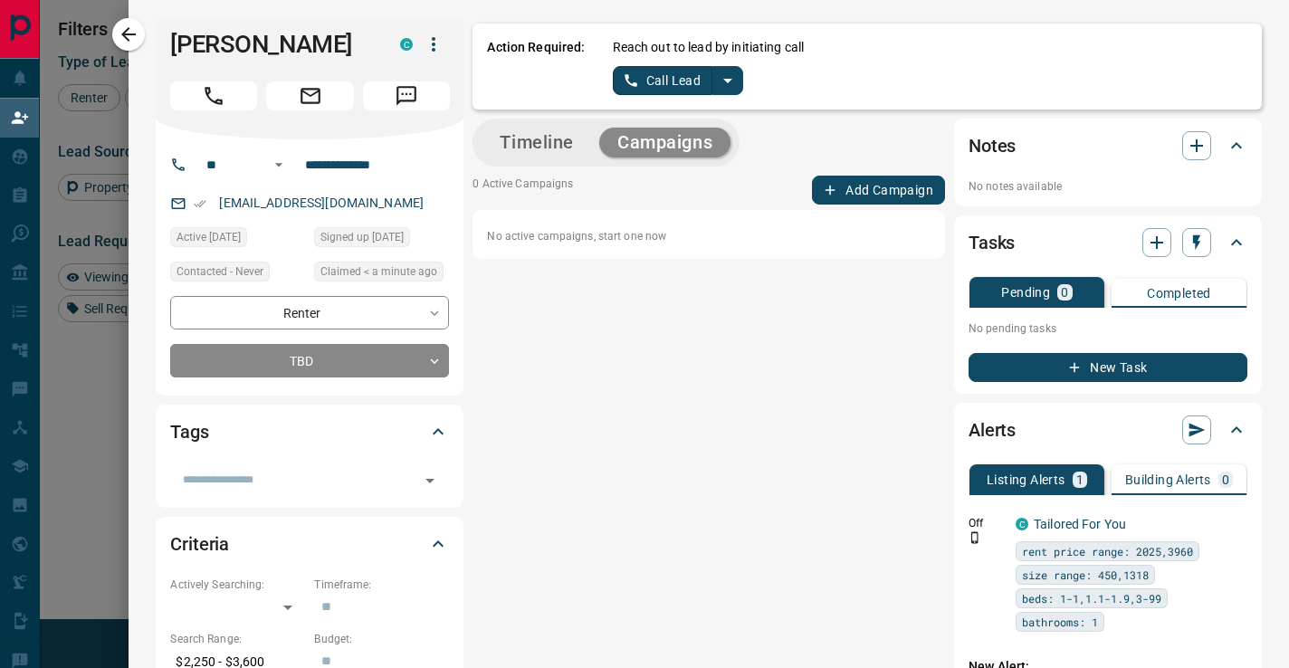
click at [871, 202] on button "Add Campaign" at bounding box center [878, 190] width 133 height 29
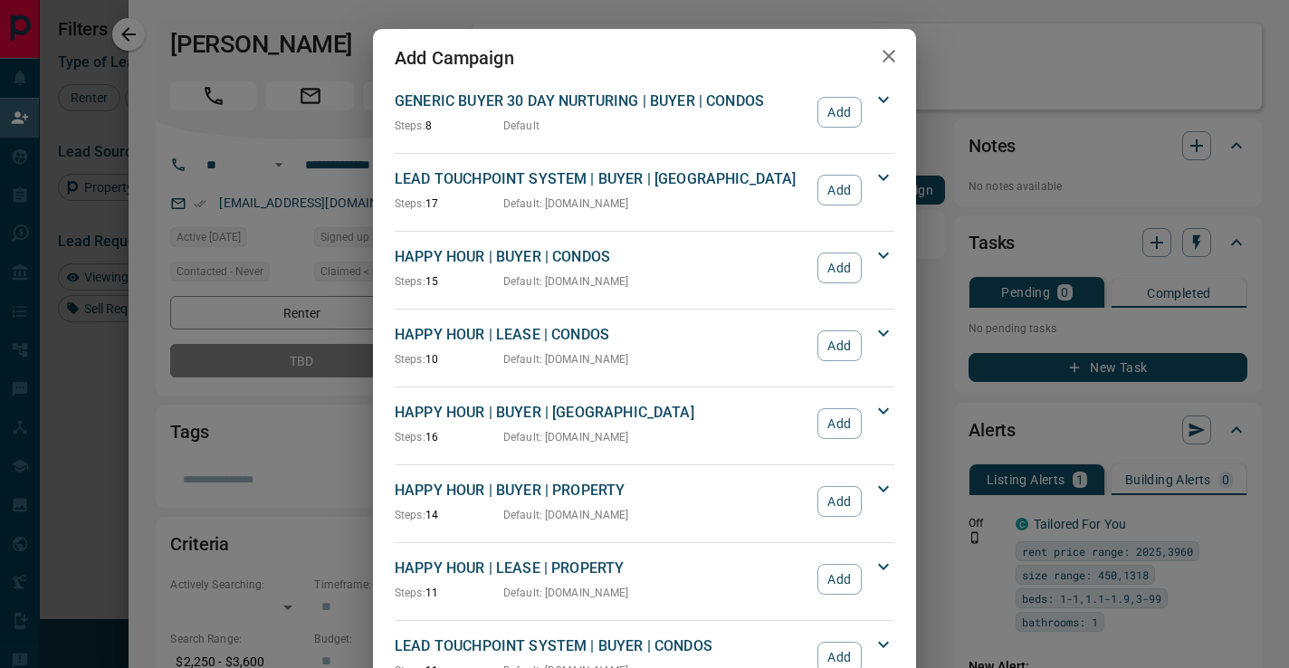
scroll to position [1516, 0]
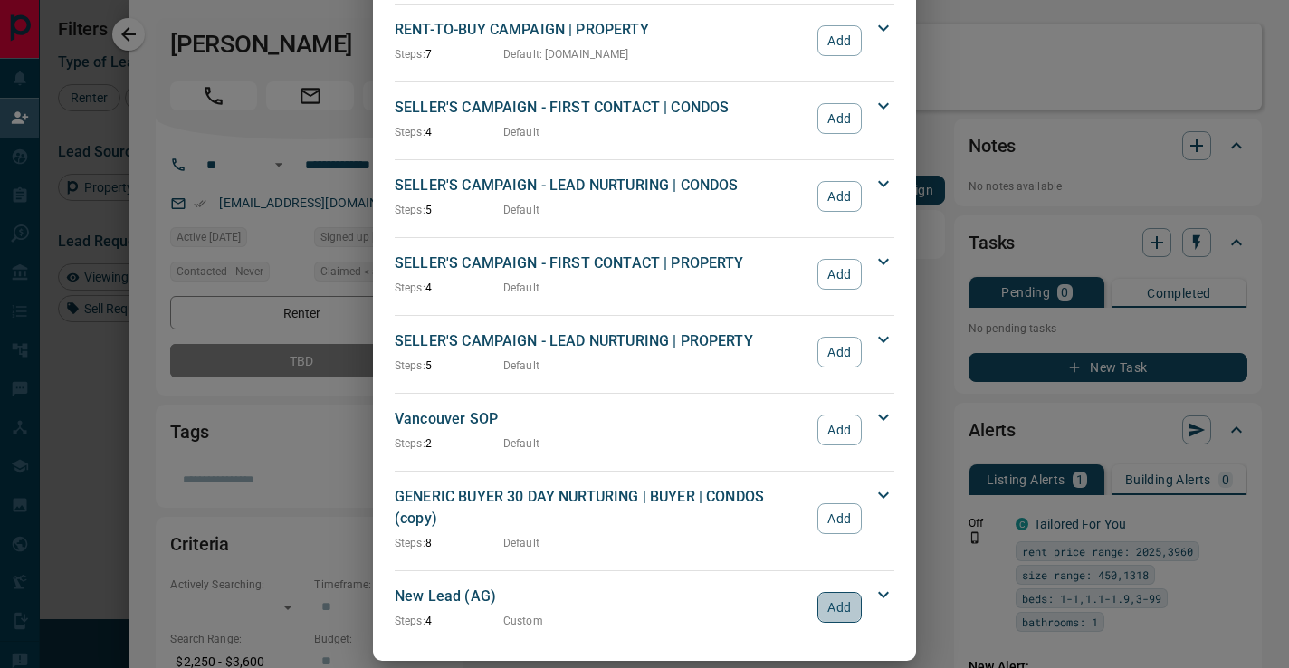
click at [842, 592] on button "Add" at bounding box center [839, 607] width 44 height 31
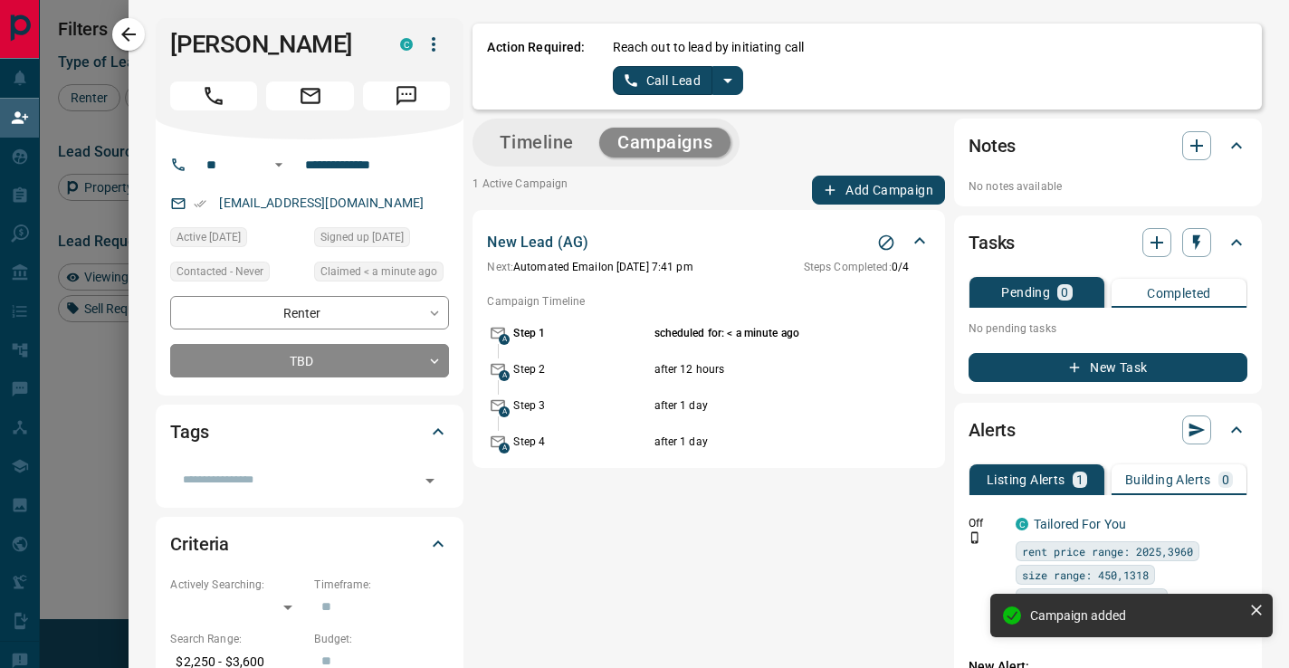
click at [735, 79] on icon "split button" at bounding box center [728, 81] width 22 height 22
click at [691, 159] on ul "Call Lead Log Manual Call" at bounding box center [677, 129] width 110 height 69
click at [691, 154] on li "Log Manual Call" at bounding box center [677, 142] width 110 height 27
click at [552, 153] on button "Timeline" at bounding box center [537, 143] width 110 height 30
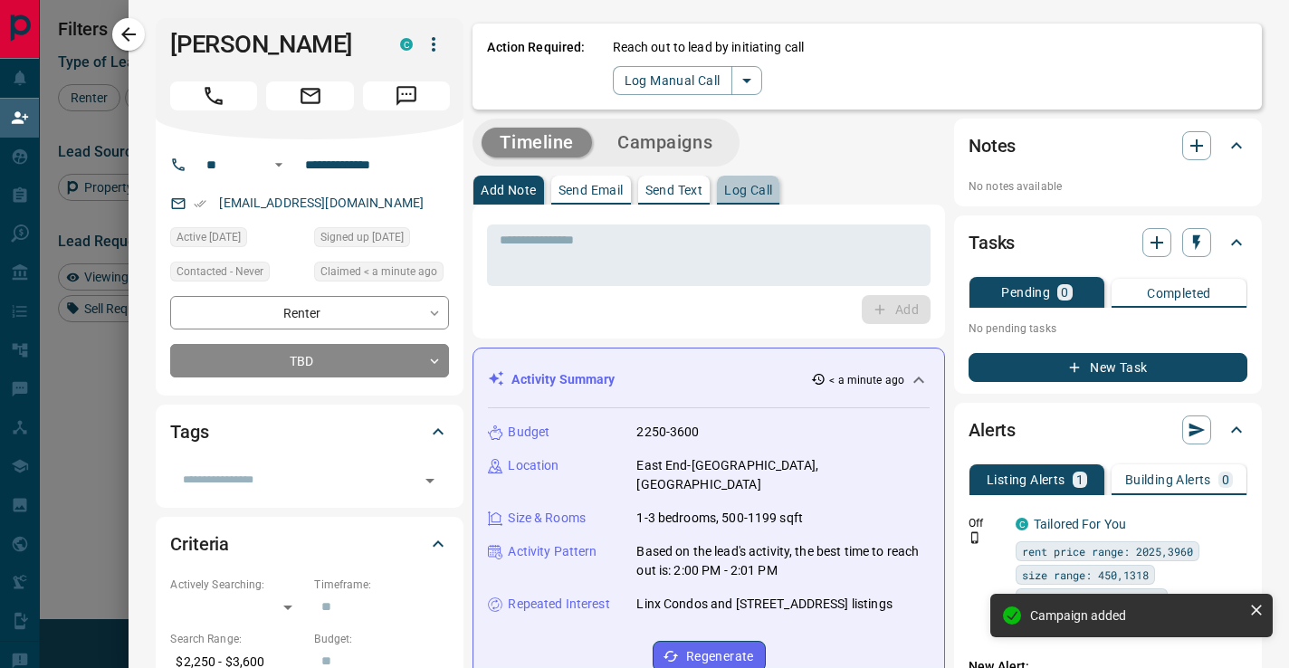
click at [757, 179] on button "Log Call" at bounding box center [748, 190] width 62 height 29
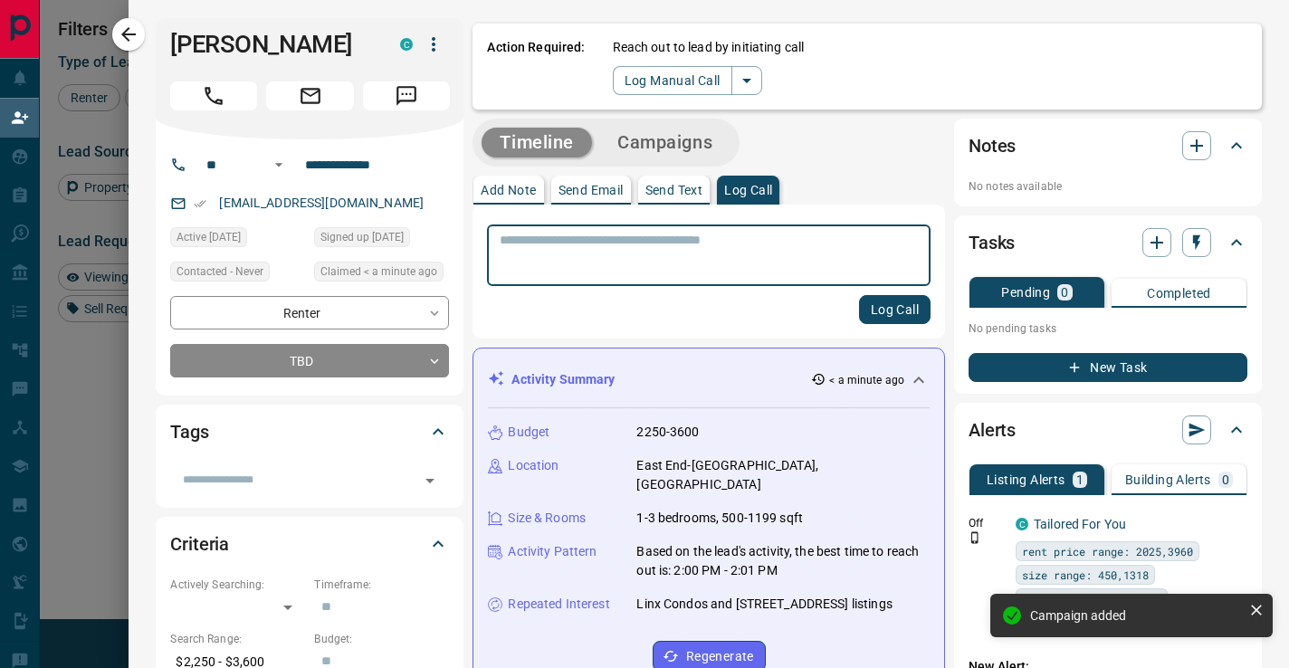
click at [752, 236] on textarea at bounding box center [709, 256] width 418 height 46
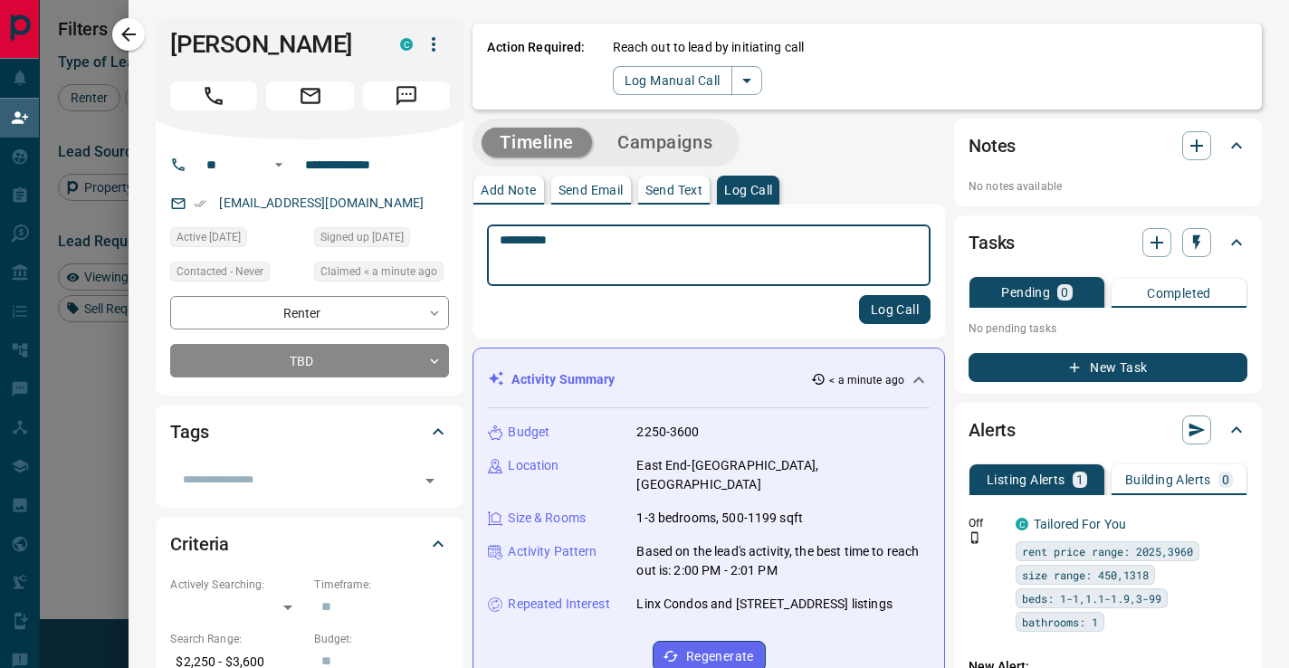
type textarea "*********"
click at [891, 315] on button "Log Call" at bounding box center [895, 309] width 72 height 29
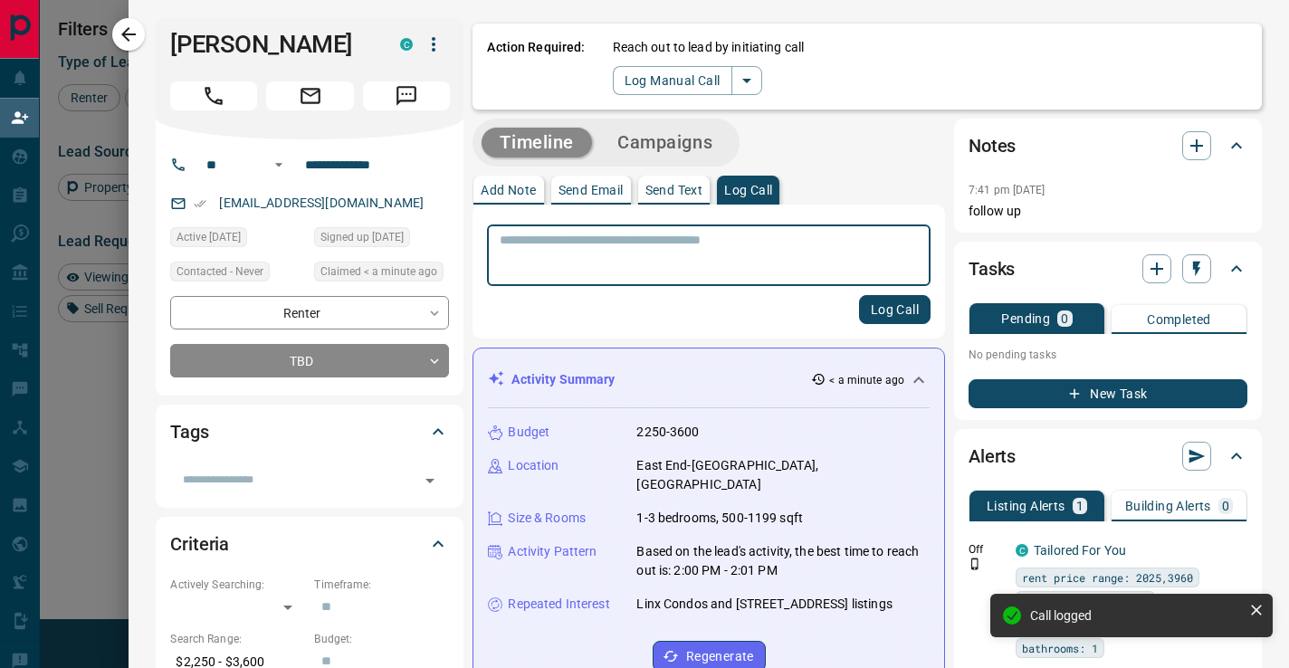
click at [120, 24] on icon "button" at bounding box center [129, 35] width 22 height 22
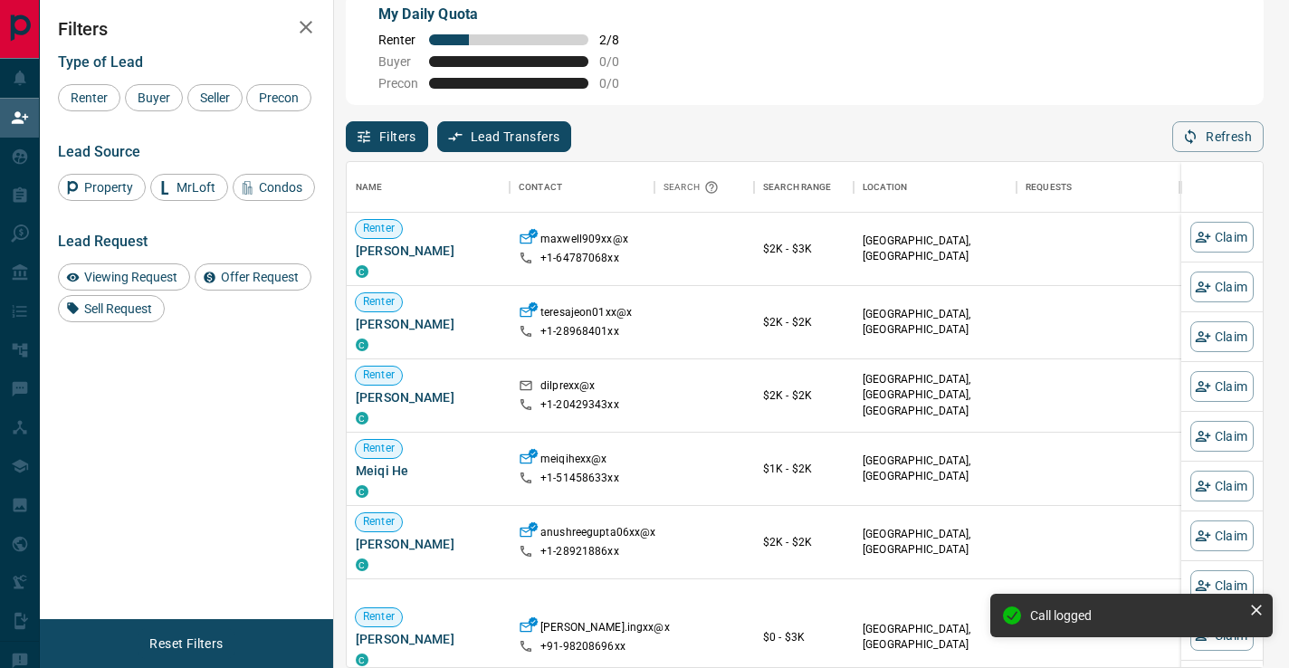
scroll to position [505, 916]
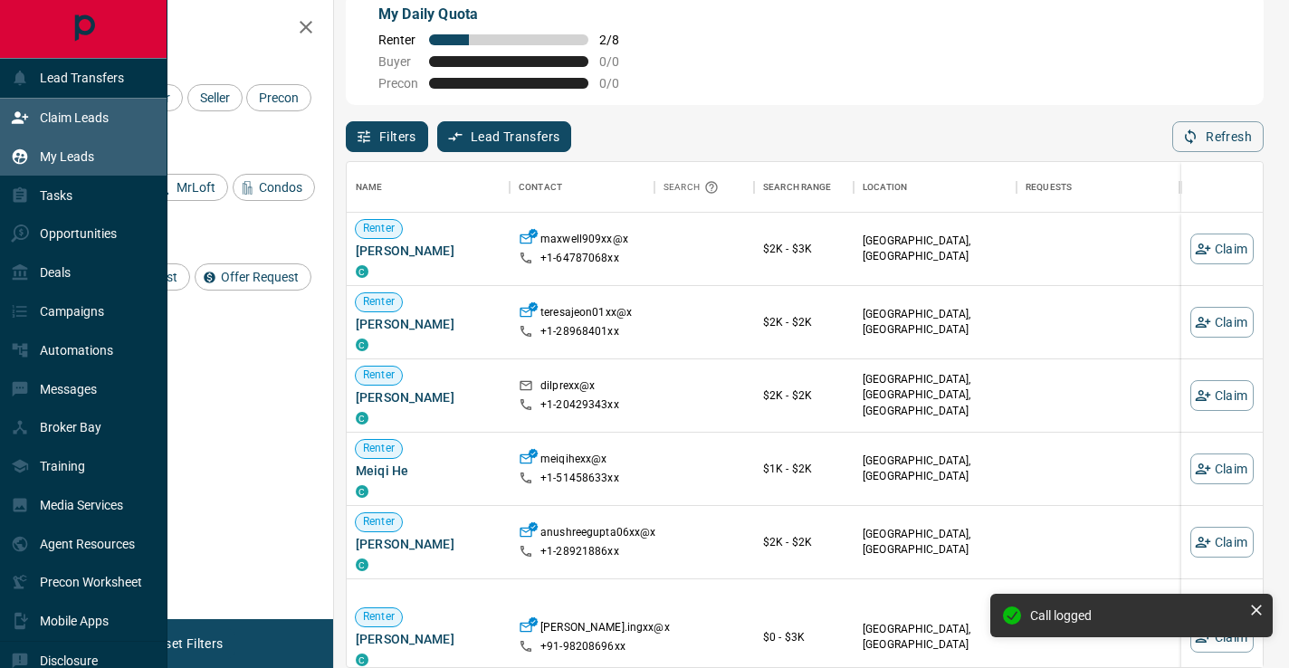
click at [21, 152] on icon at bounding box center [20, 156] width 15 height 15
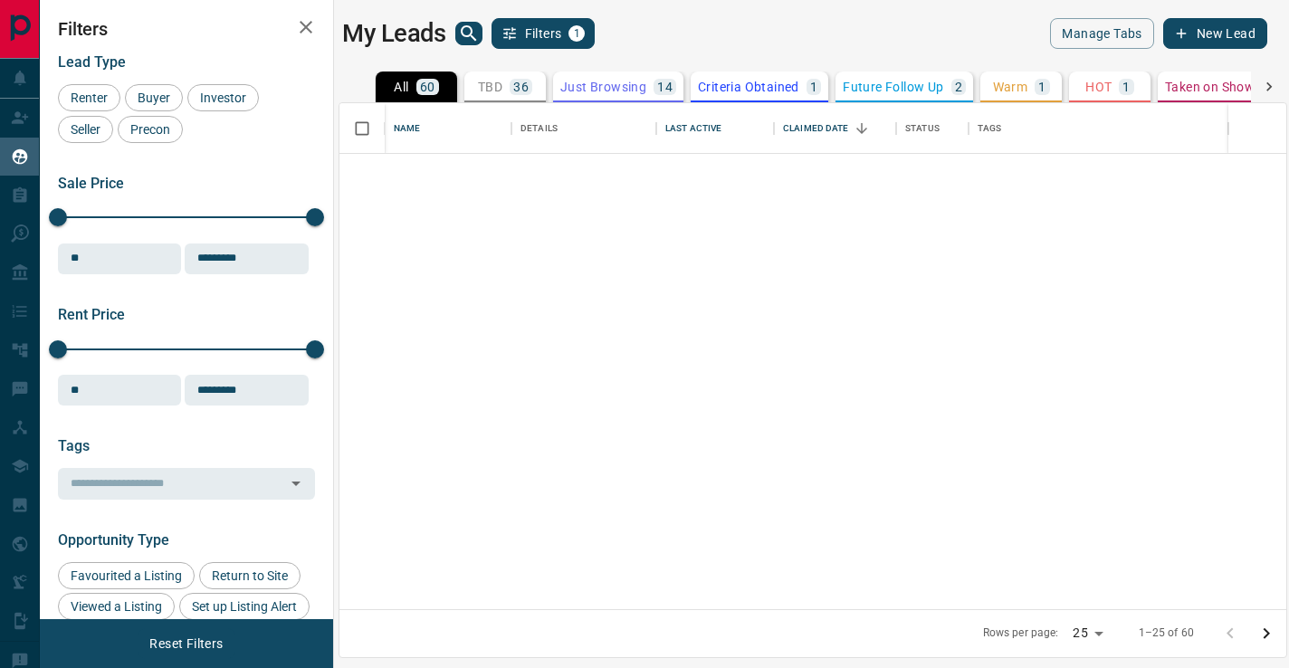
scroll to position [1355, 0]
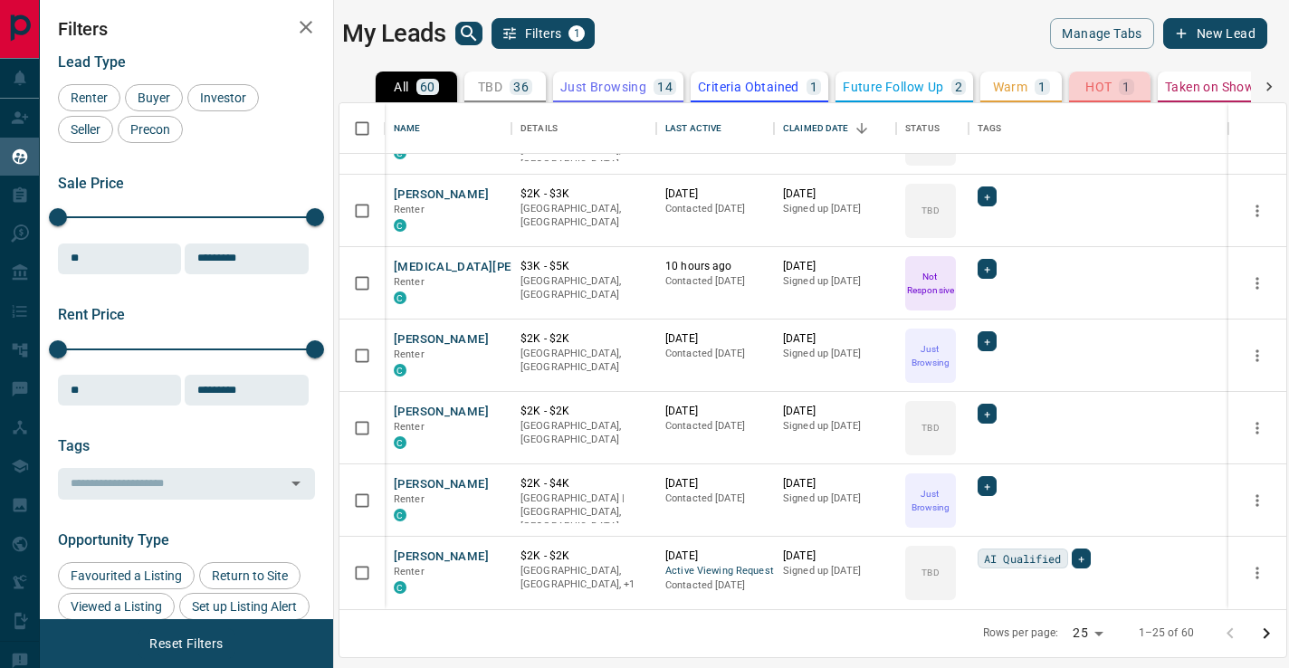
click at [1100, 81] on p "HOT" at bounding box center [1098, 87] width 26 height 13
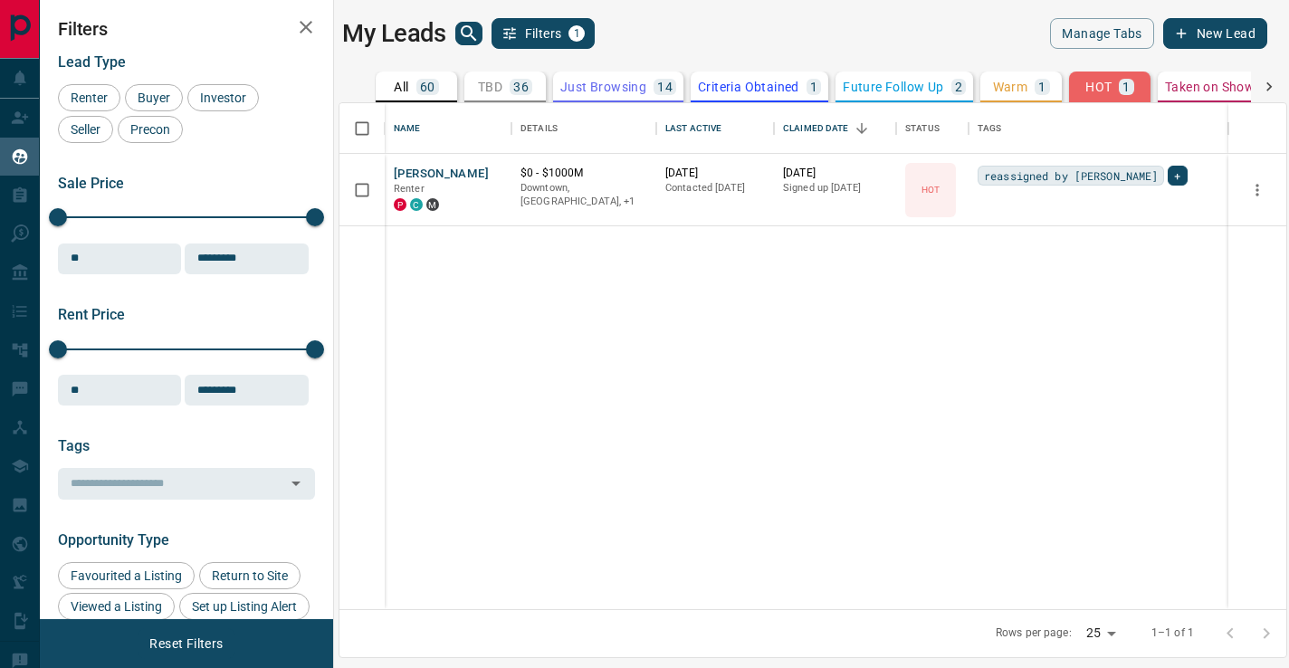
scroll to position [0, 0]
click at [439, 174] on button "[PERSON_NAME]" at bounding box center [441, 174] width 95 height 17
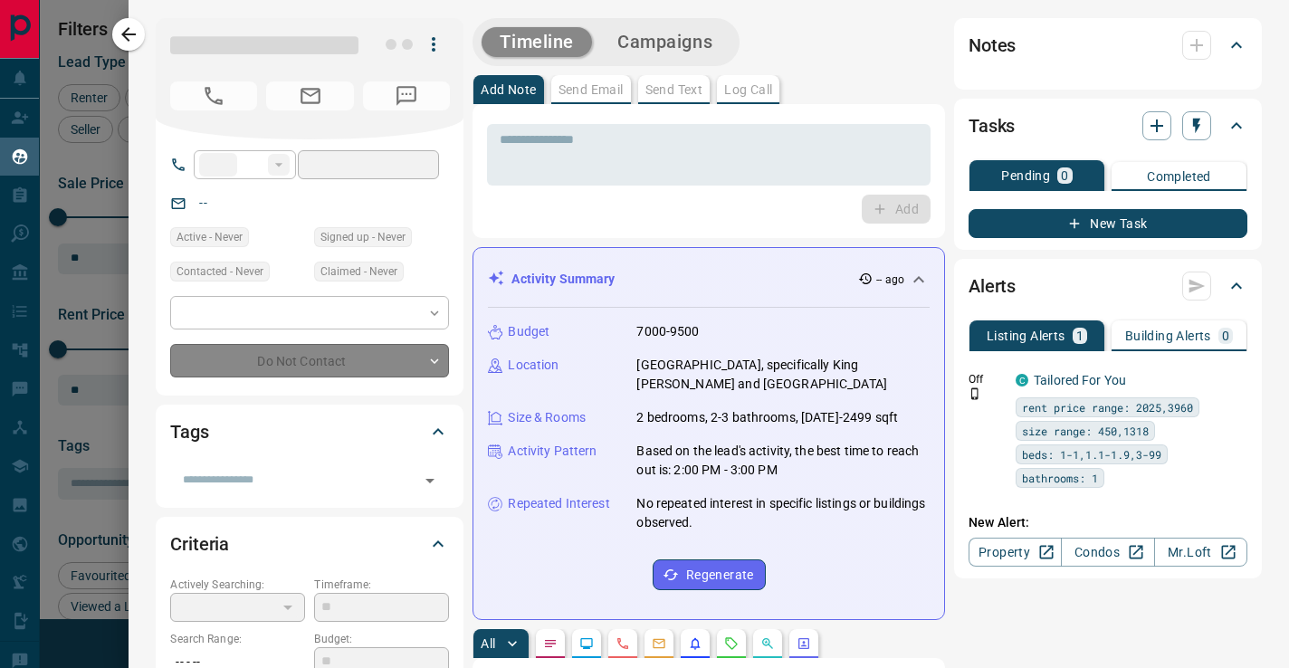
type input "**"
type input "**********"
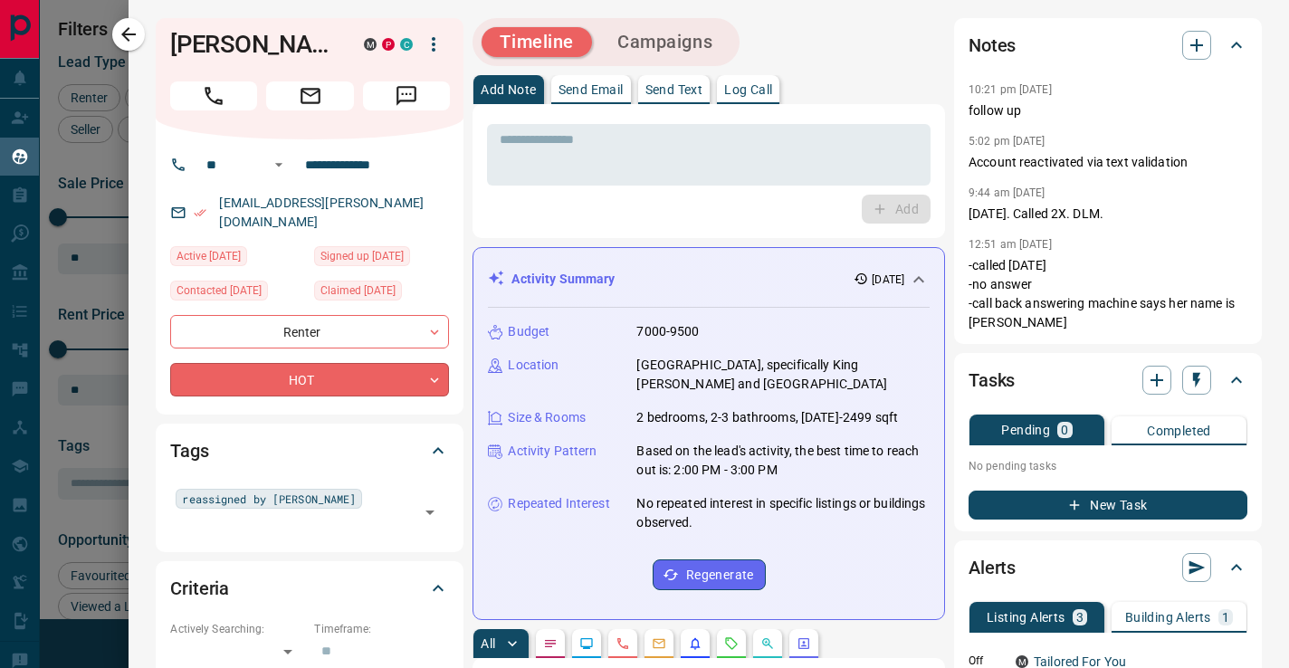
click at [427, 388] on body "Lead Transfers Claim Leads My Leads Tasks Opportunities Deals Campaigns Automat…" at bounding box center [644, 322] width 1289 height 645
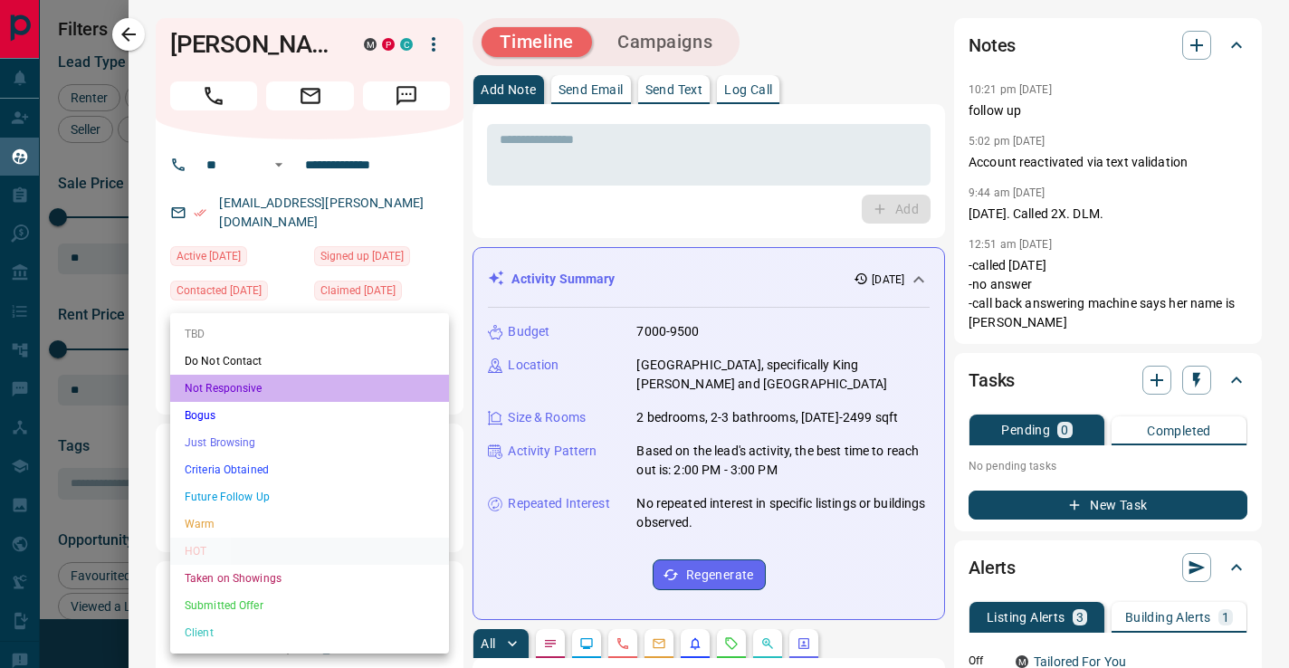
click at [406, 388] on li "Not Responsive" at bounding box center [309, 388] width 279 height 27
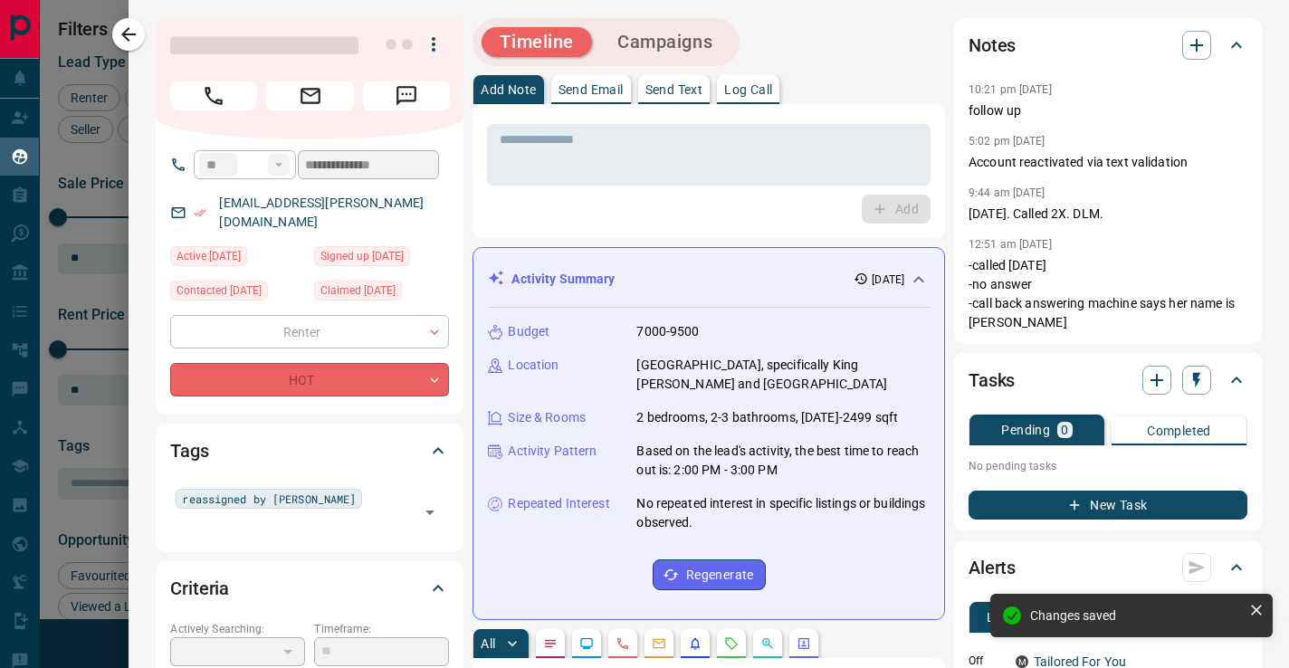
type input "*"
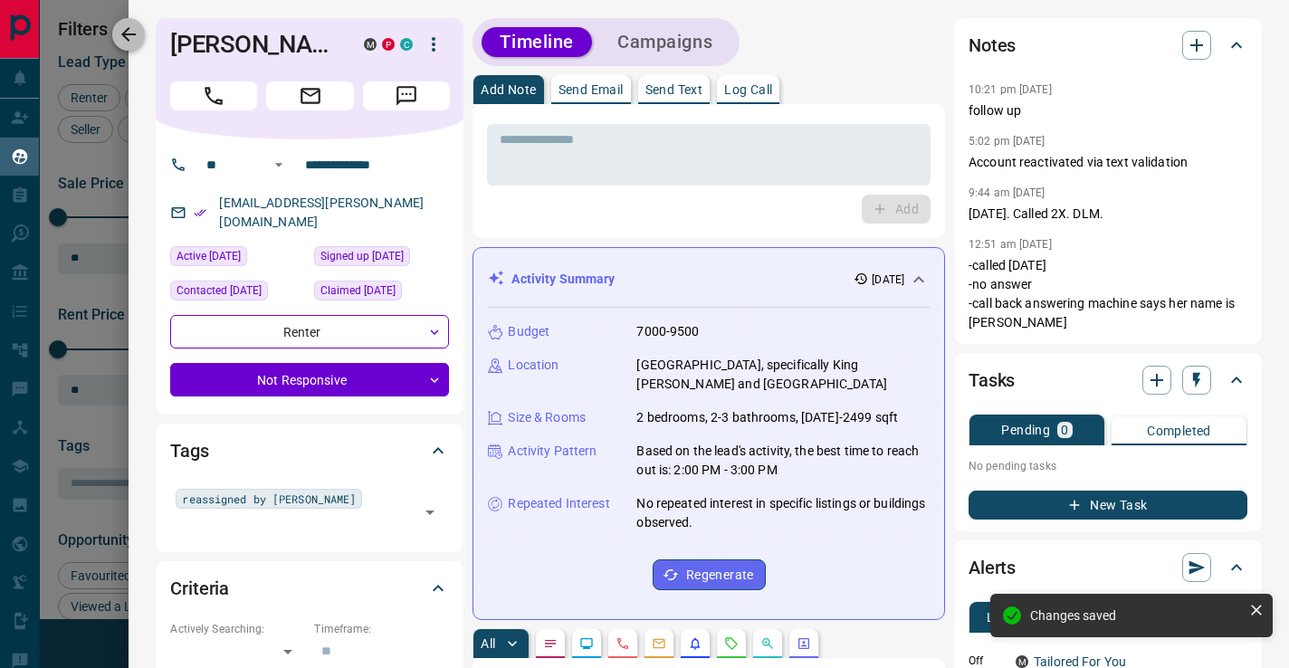
click at [135, 33] on icon "button" at bounding box center [128, 34] width 14 height 14
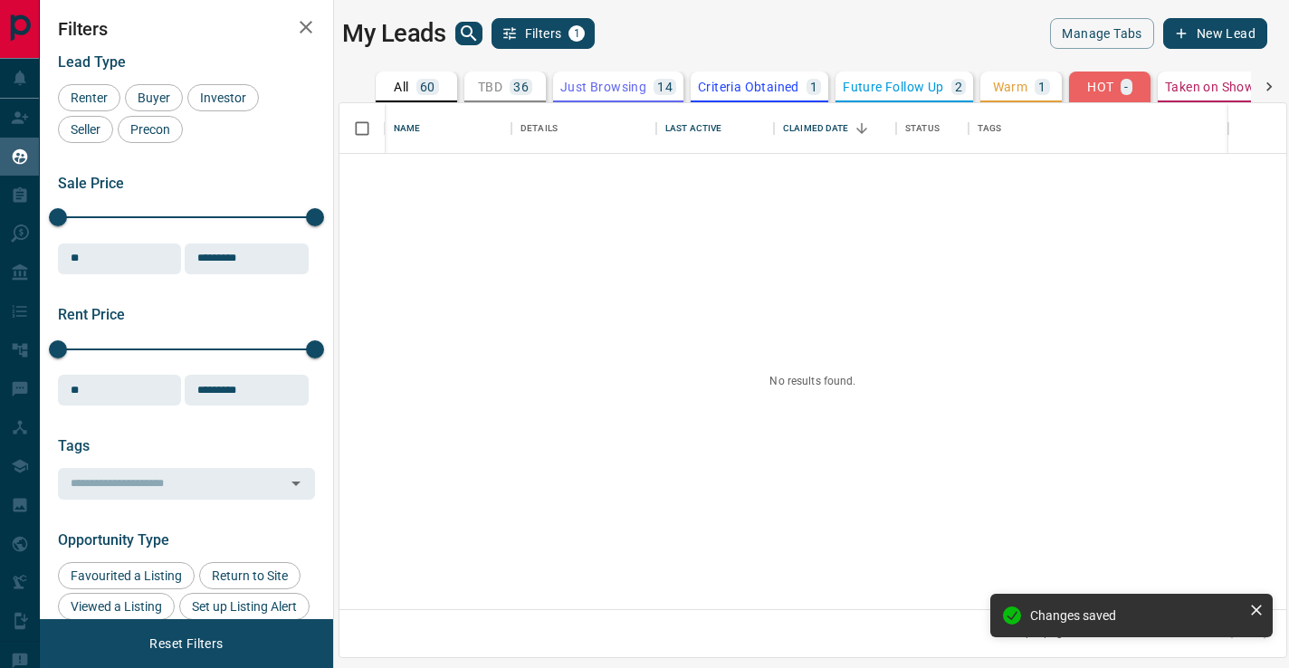
click at [831, 44] on div "My Leads Filters 1 Manage Tabs New Lead" at bounding box center [804, 33] width 925 height 31
click at [755, 84] on p "Criteria Obtained" at bounding box center [748, 87] width 101 height 13
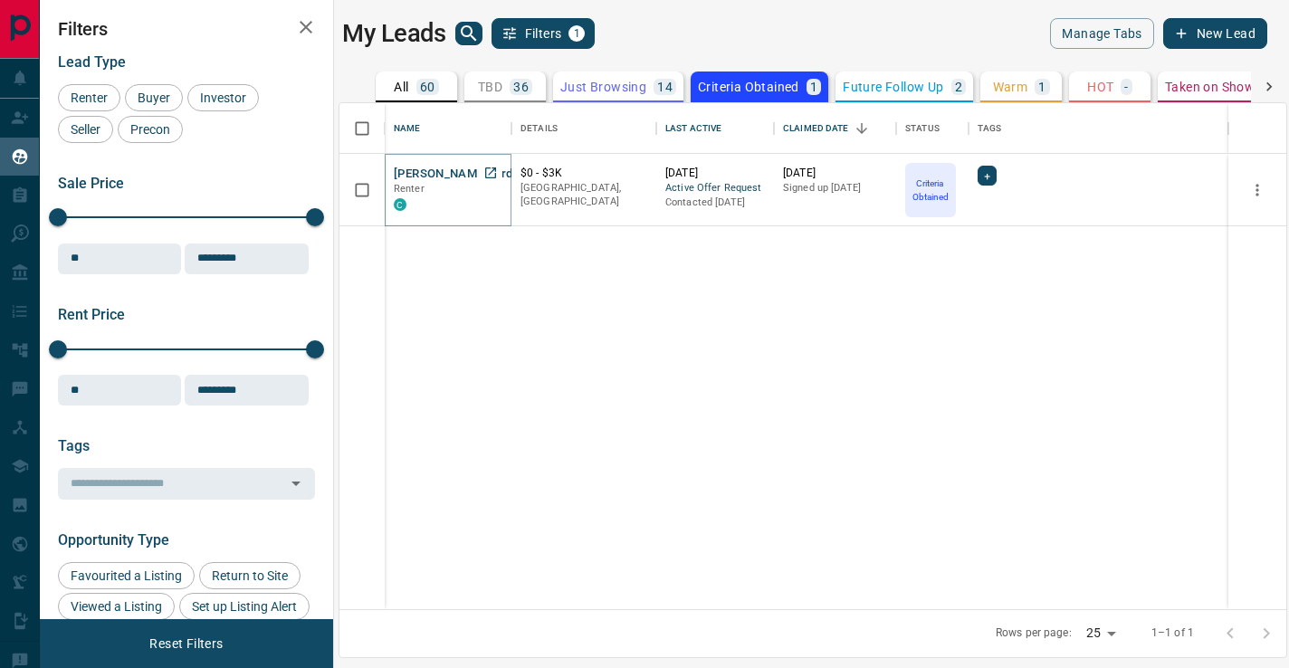
click at [454, 167] on button "[PERSON_NAME] Firdaus" at bounding box center [463, 174] width 139 height 17
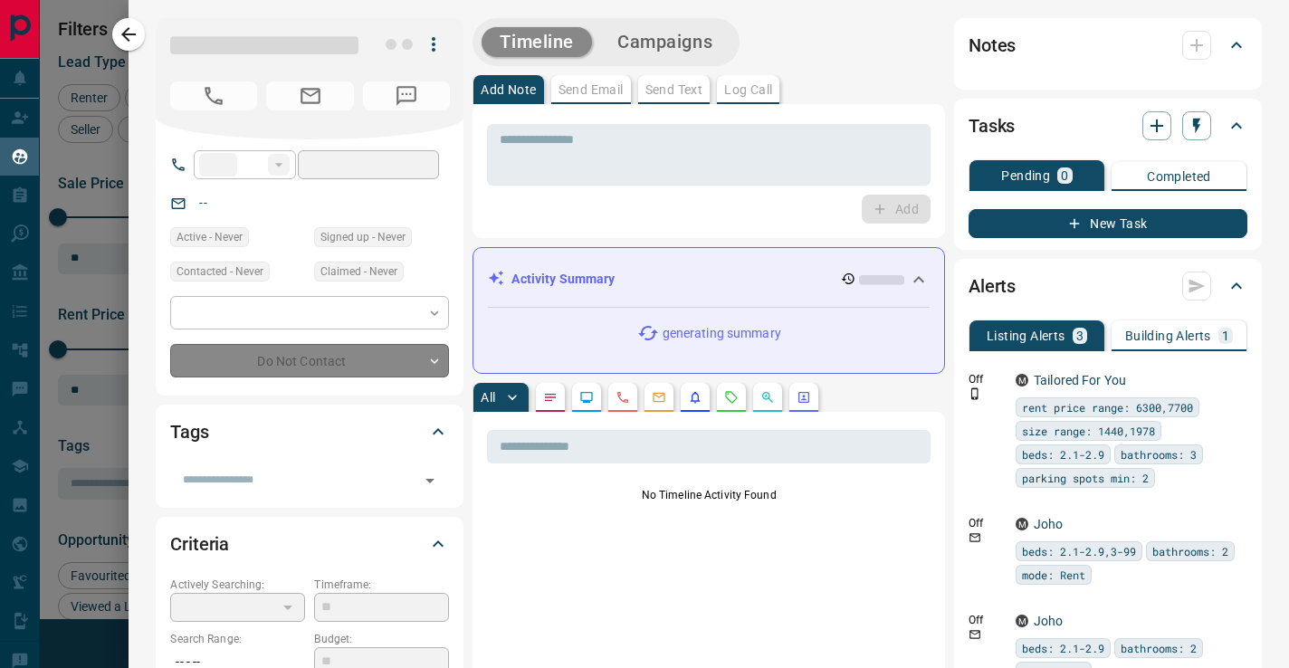
type input "**"
type input "**********"
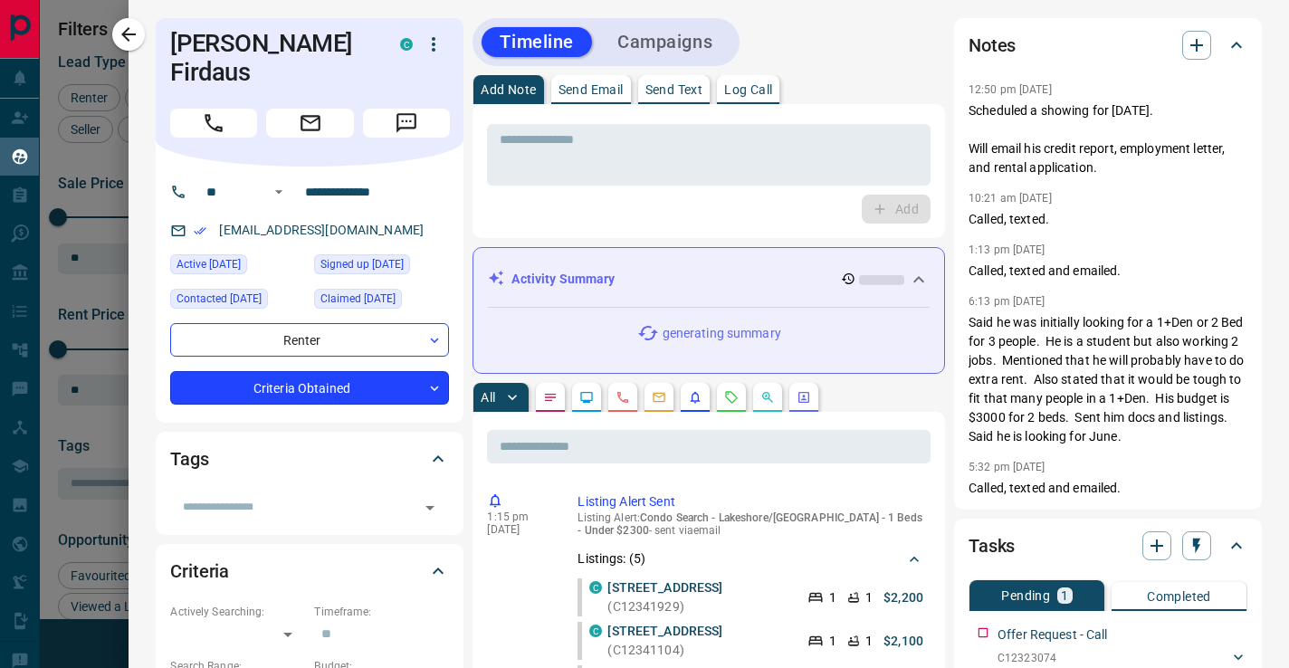
click at [398, 359] on body "Lead Transfers Claim Leads My Leads Tasks Opportunities Deals Campaigns Automat…" at bounding box center [644, 322] width 1289 height 645
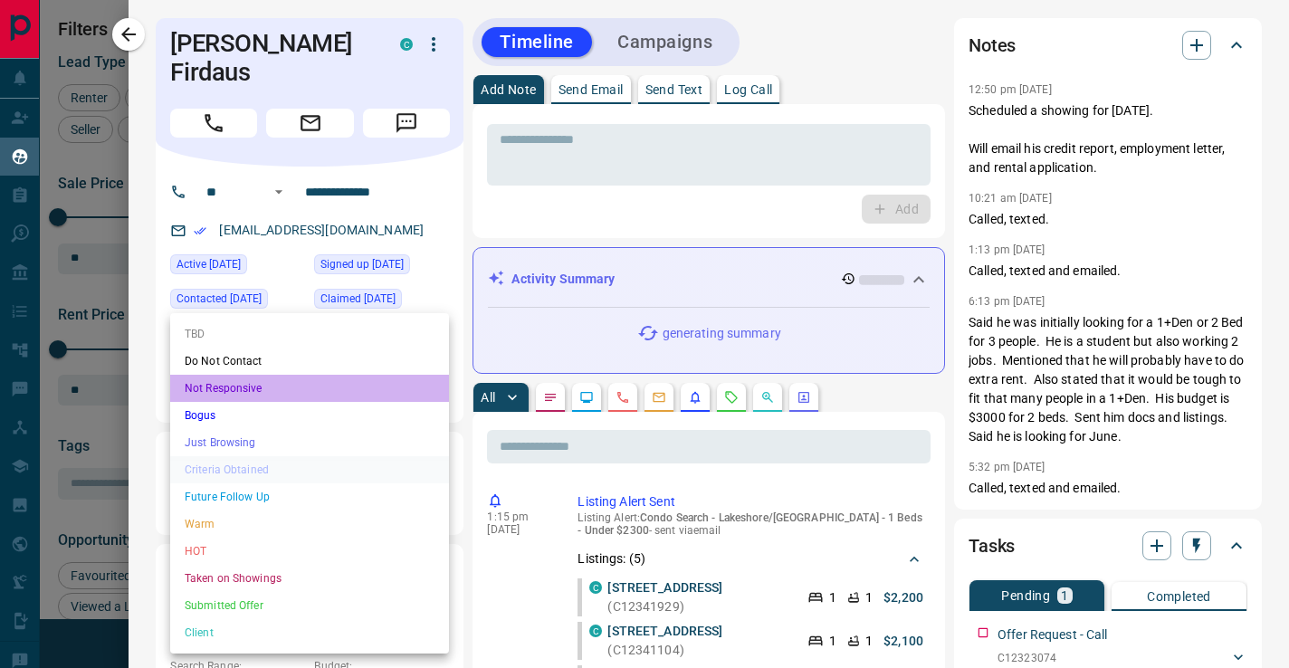
click at [387, 385] on li "Not Responsive" at bounding box center [309, 388] width 279 height 27
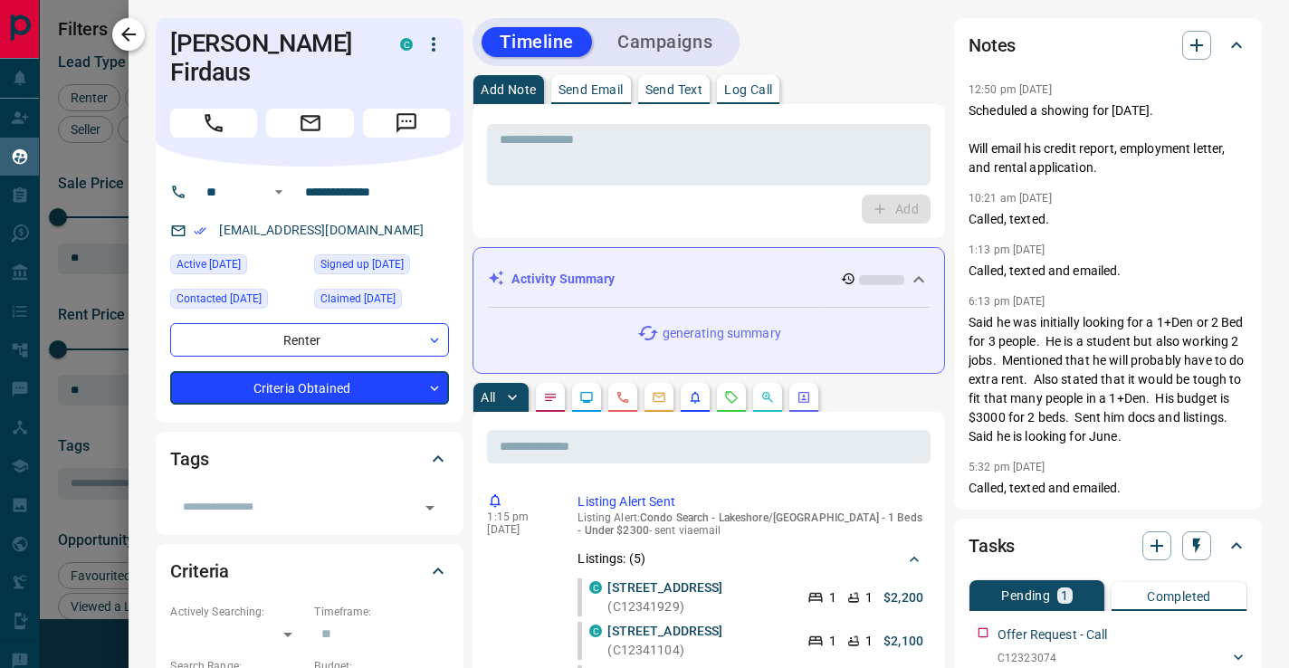
type input "*"
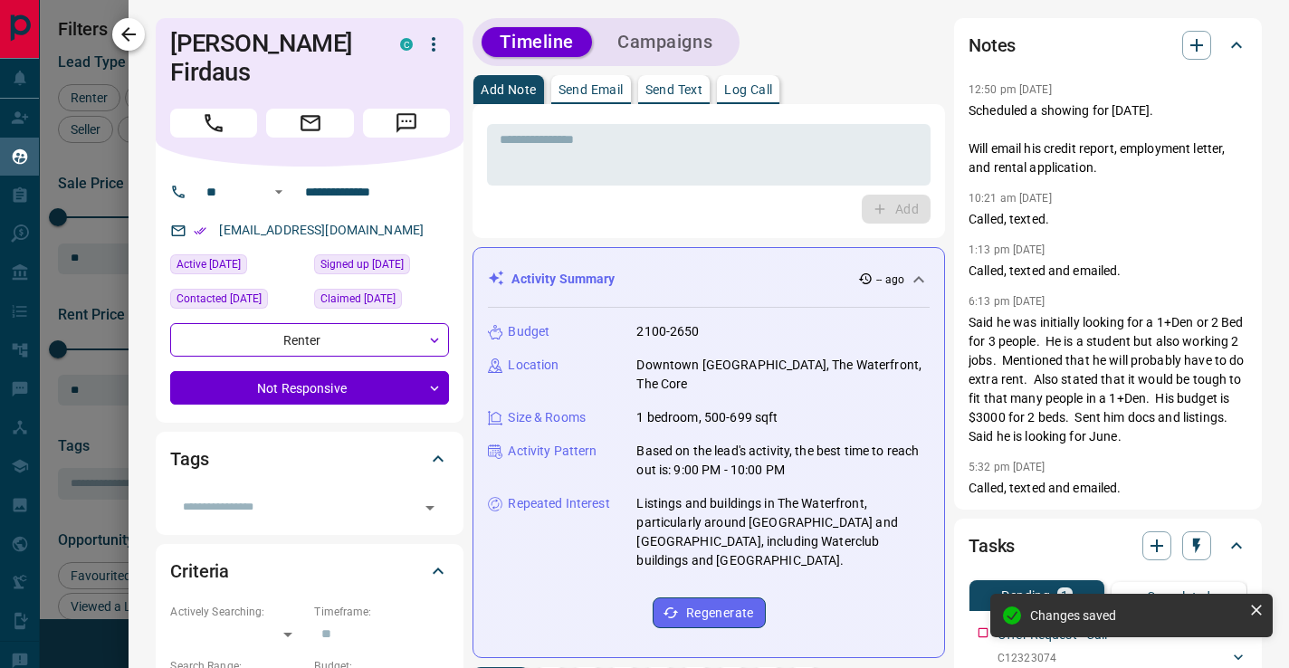
click at [130, 30] on icon "button" at bounding box center [129, 35] width 22 height 22
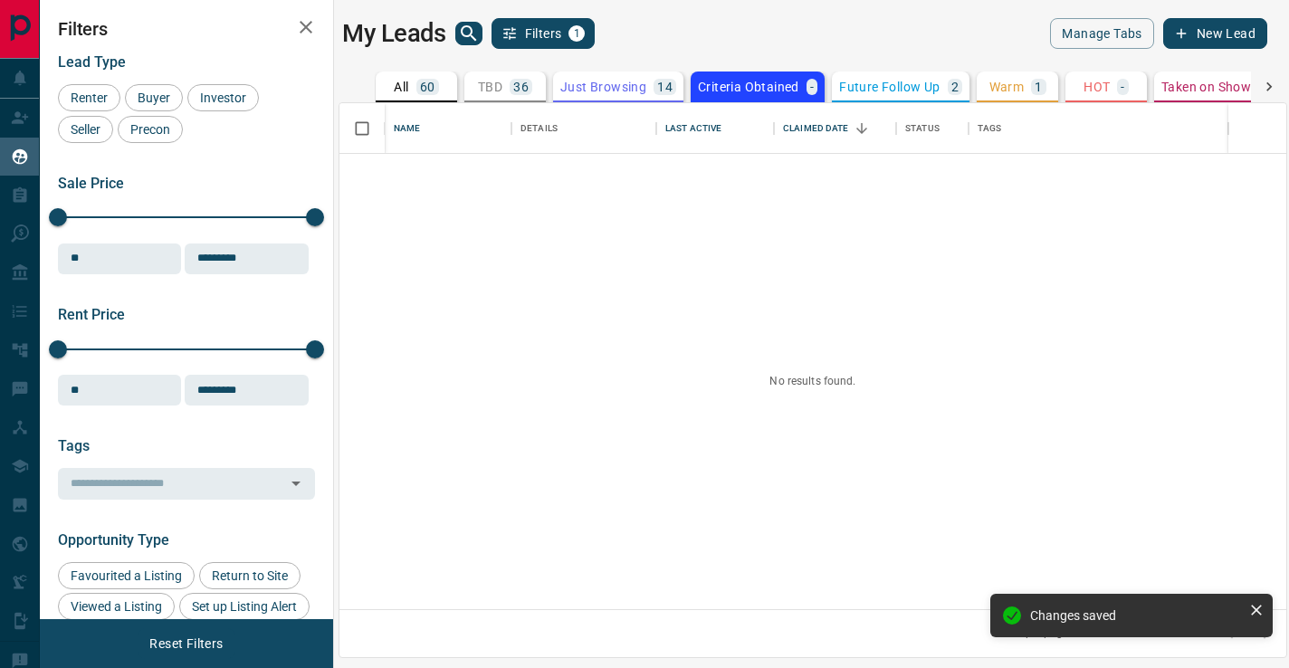
click at [399, 88] on p "All" at bounding box center [401, 87] width 14 height 13
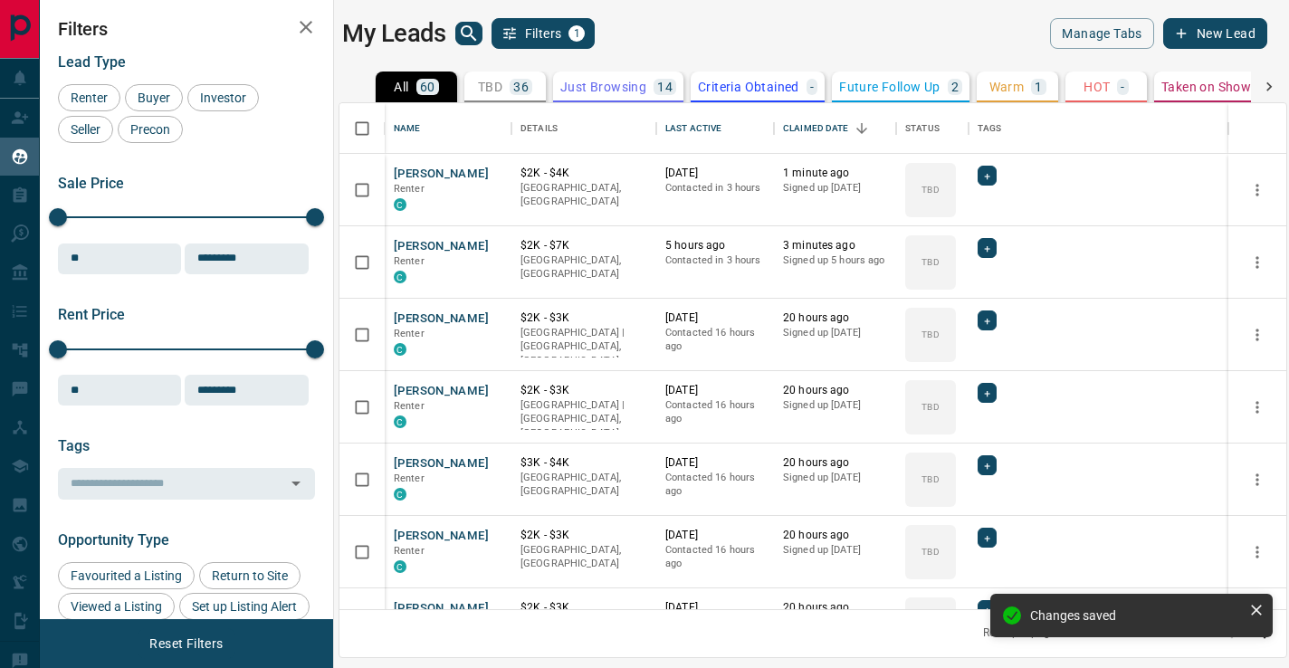
click at [1007, 91] on p "Warm" at bounding box center [1006, 87] width 35 height 13
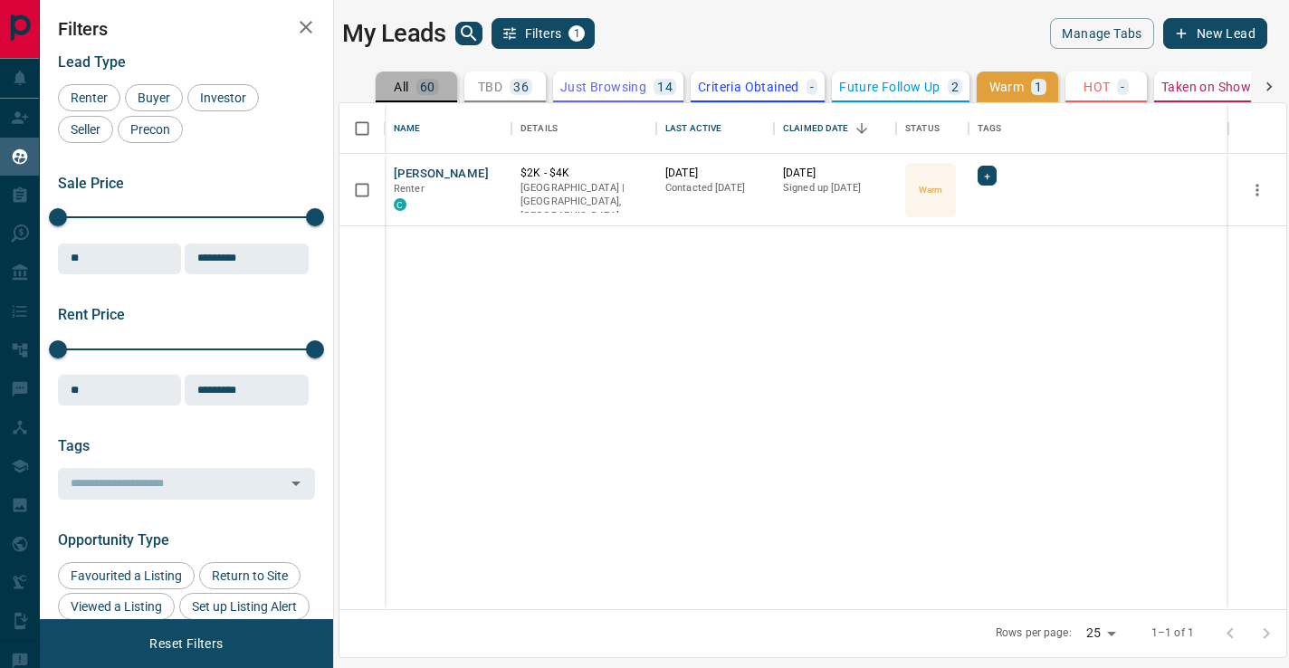
click at [400, 87] on p "All" at bounding box center [401, 87] width 14 height 13
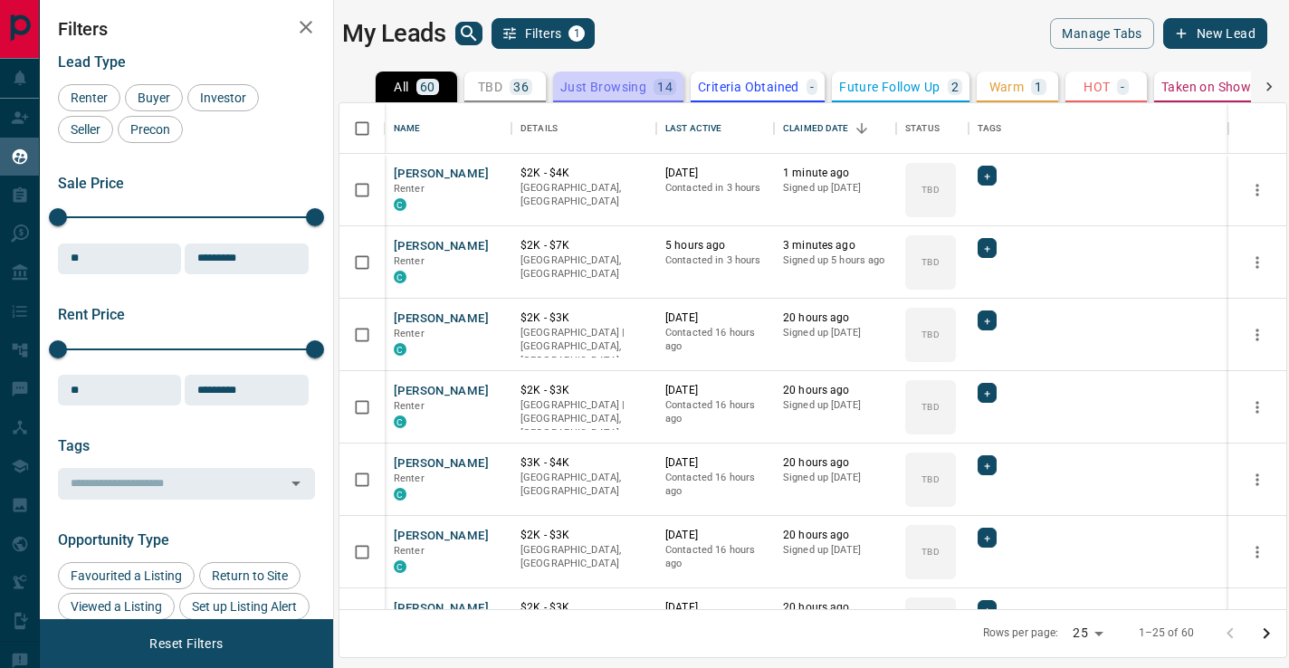
click at [627, 84] on p "Just Browsing" at bounding box center [603, 87] width 86 height 13
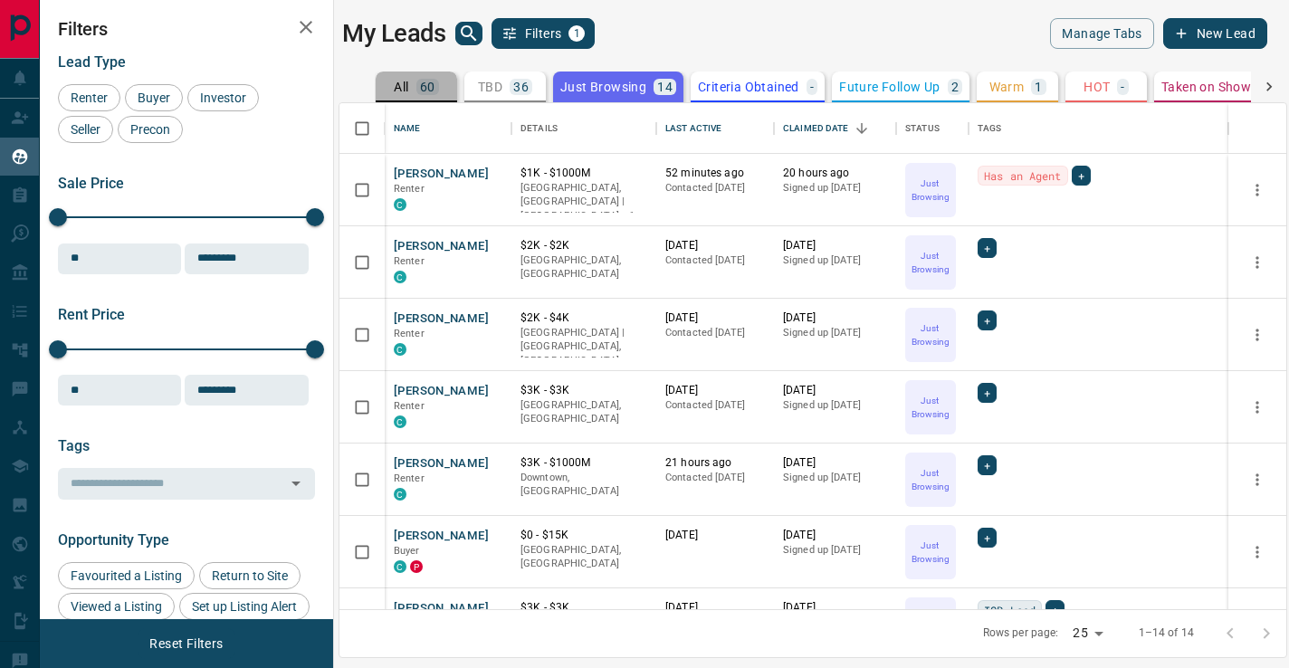
click at [408, 83] on p "All" at bounding box center [401, 87] width 14 height 13
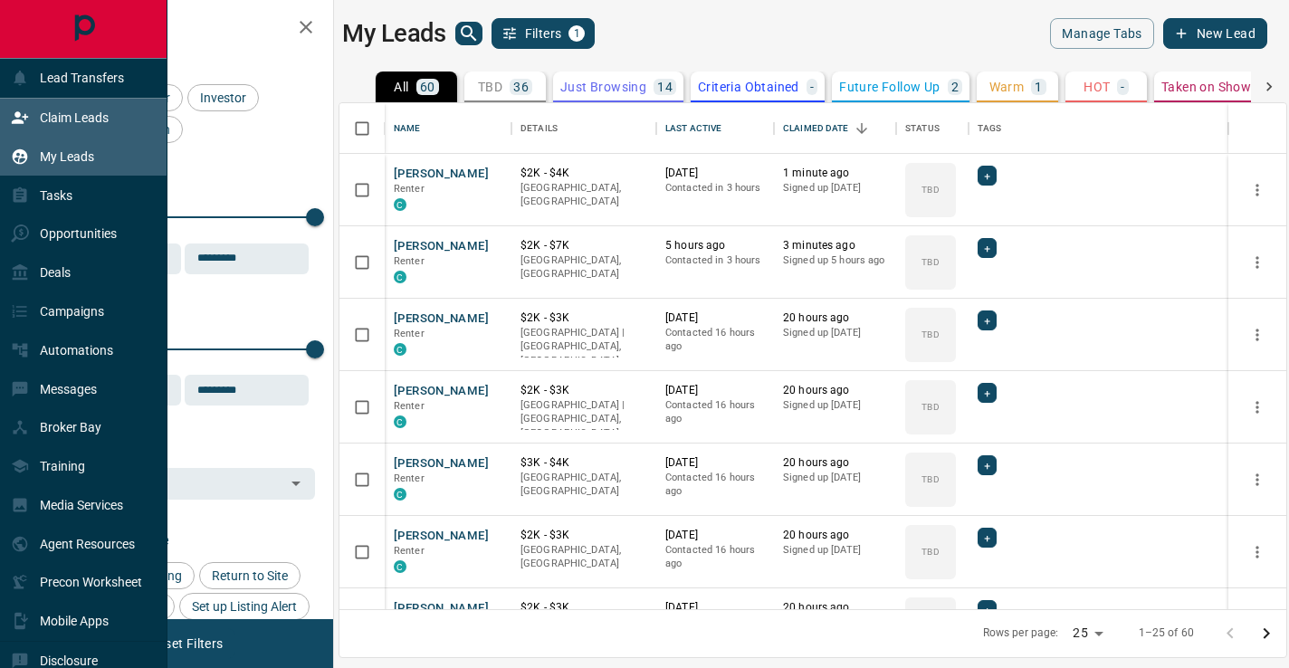
click at [23, 111] on icon at bounding box center [20, 118] width 18 height 18
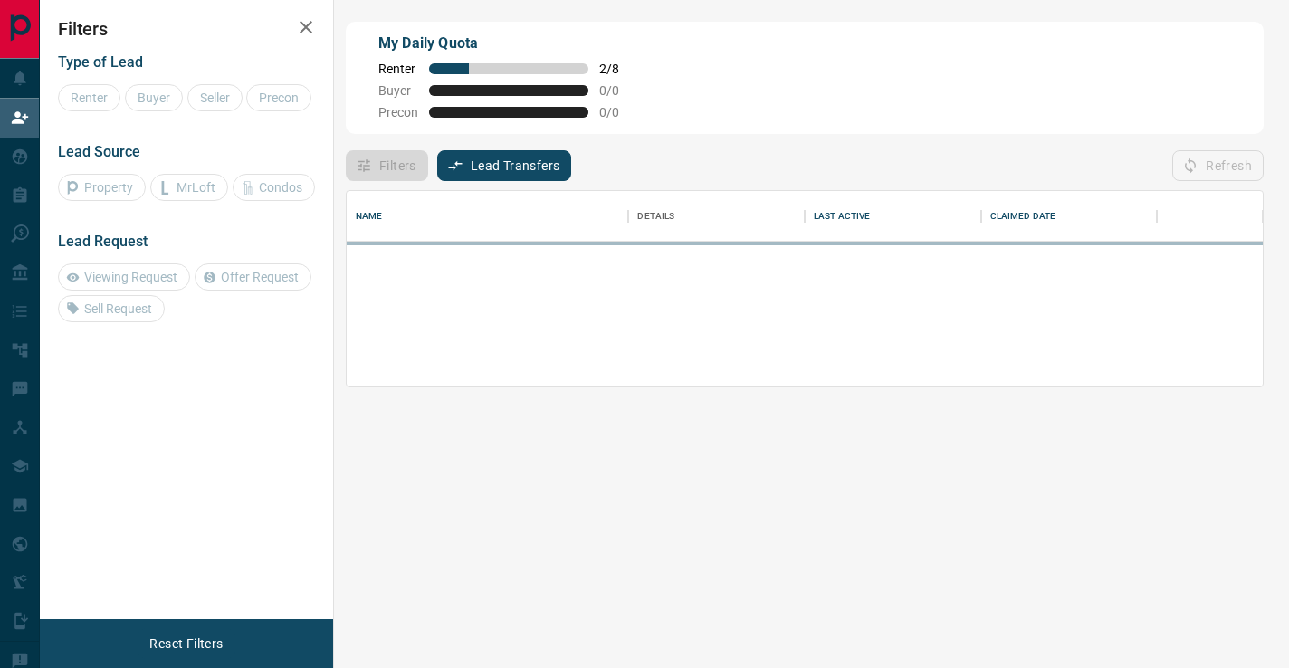
scroll to position [196, 916]
